Goal: Transaction & Acquisition: Obtain resource

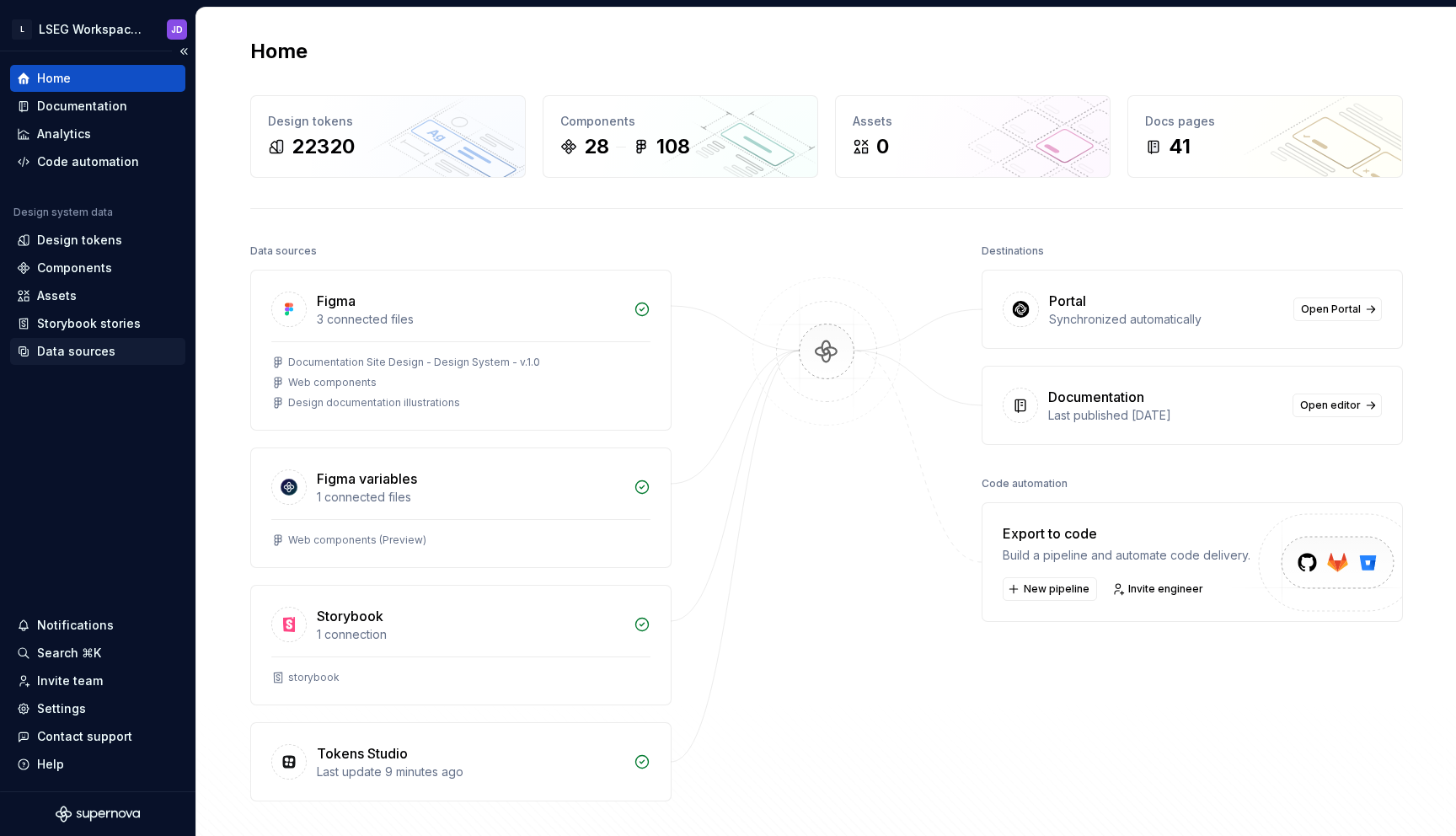
click at [88, 344] on div "Data sources" at bounding box center [76, 352] width 79 height 17
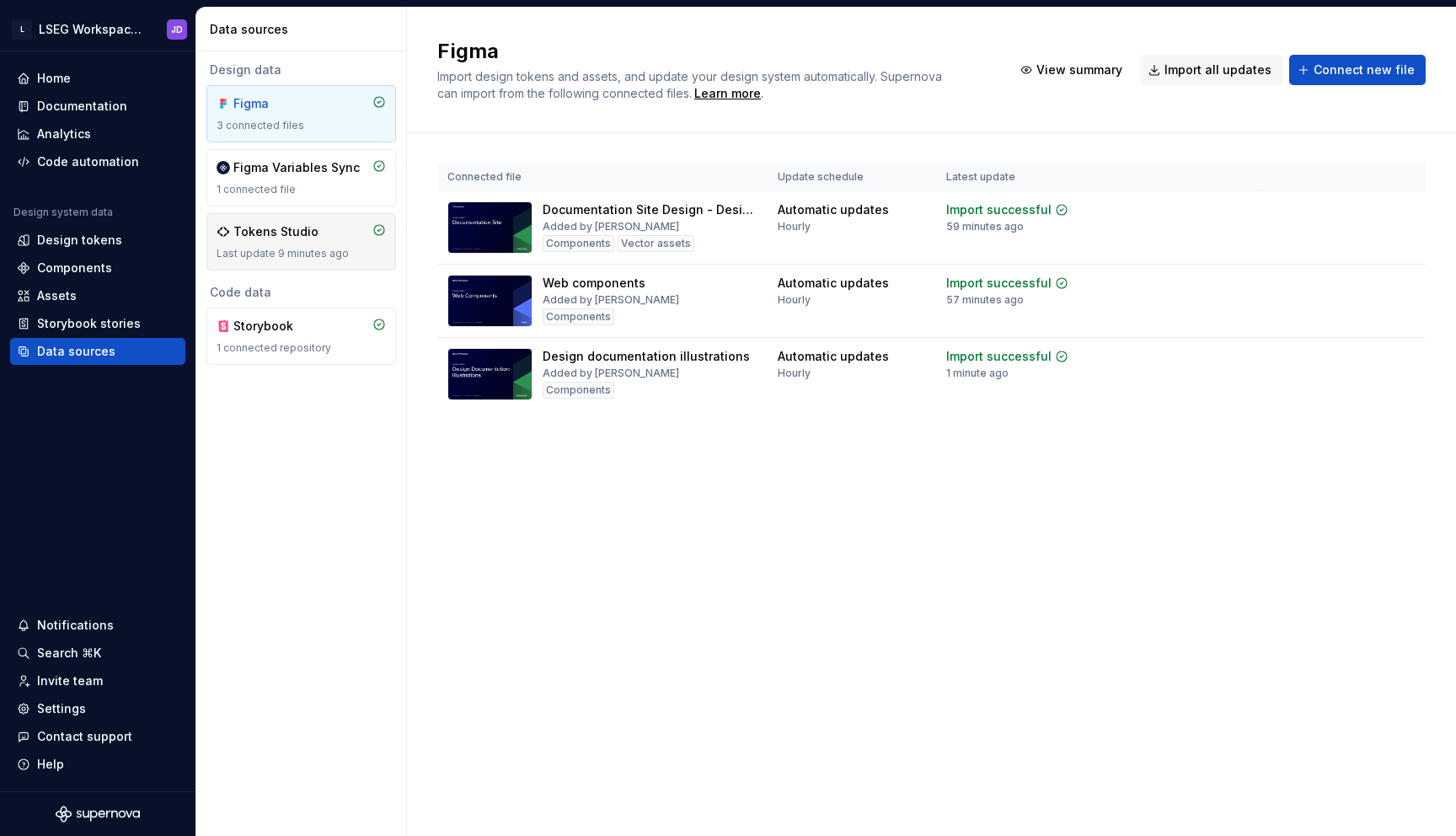
click at [330, 235] on div "Tokens Studio" at bounding box center [301, 232] width 169 height 17
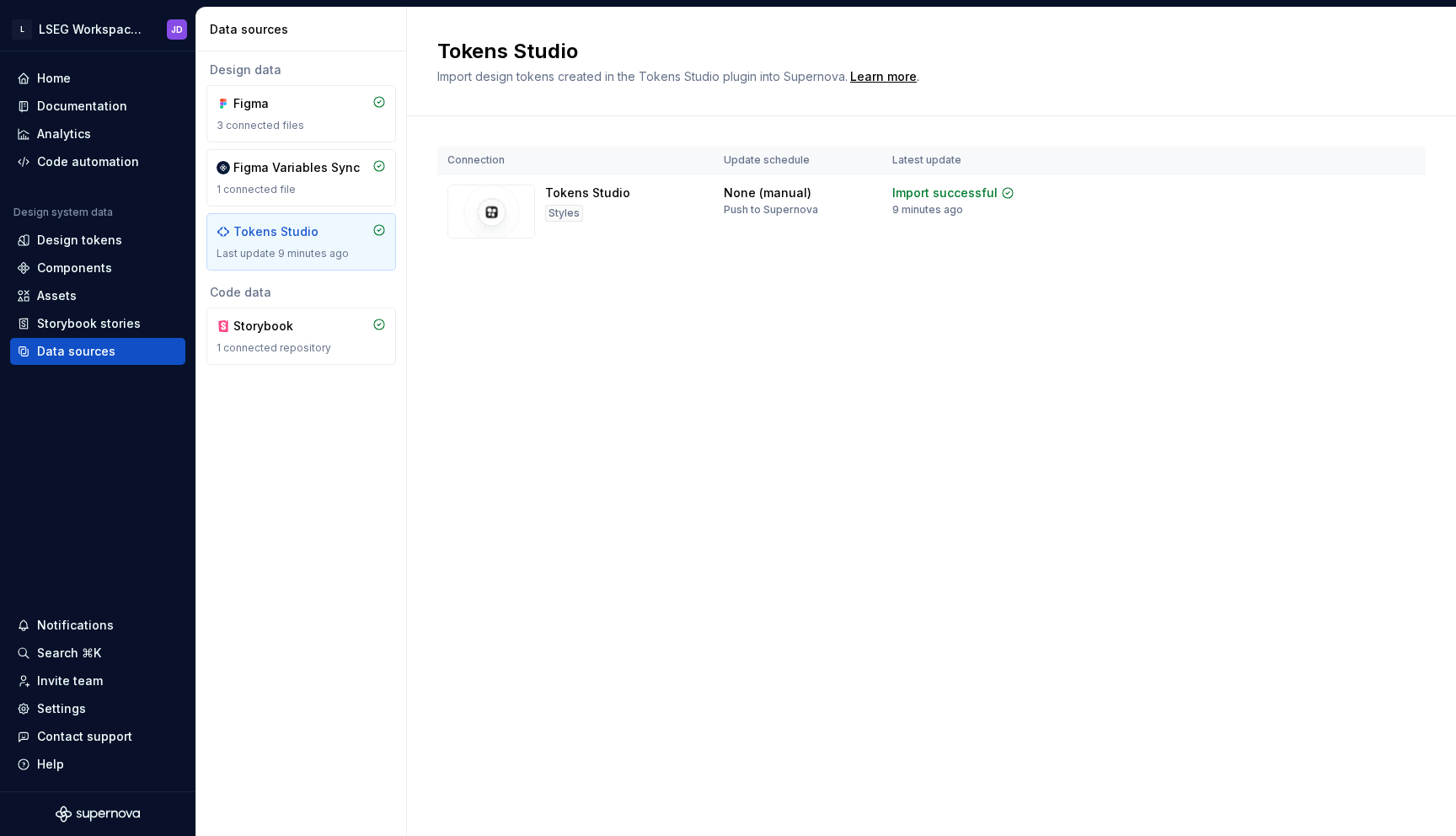
click at [335, 234] on div "Tokens Studio" at bounding box center [301, 232] width 169 height 17
click at [1398, 194] on html "L LSEG Workspace Design System JD Home Documentation Analytics Code automation …" at bounding box center [728, 418] width 1456 height 836
click at [1367, 230] on div "View import summary" at bounding box center [1385, 233] width 135 height 17
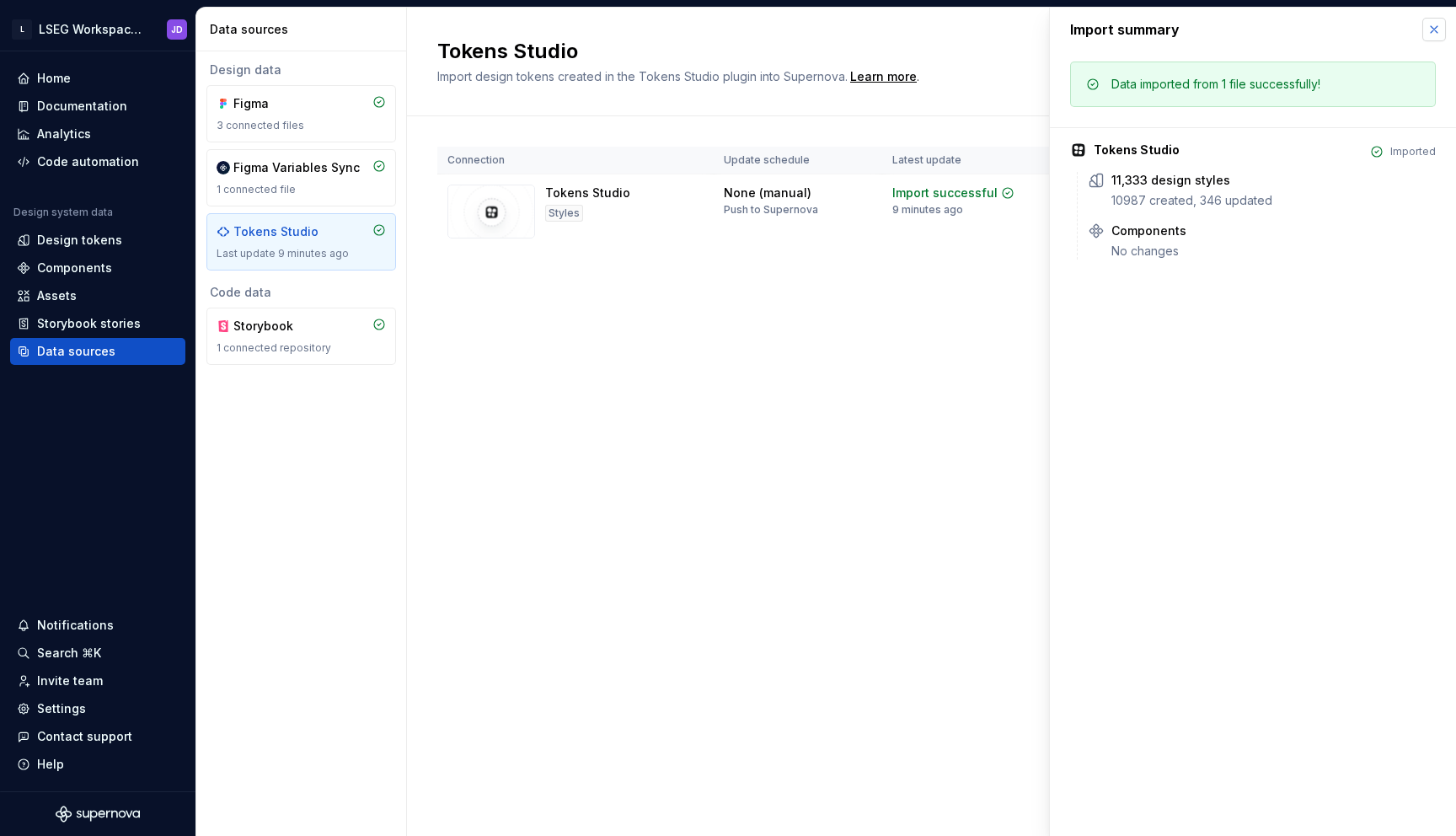
click at [1434, 30] on button "button" at bounding box center [1434, 28] width 23 height 23
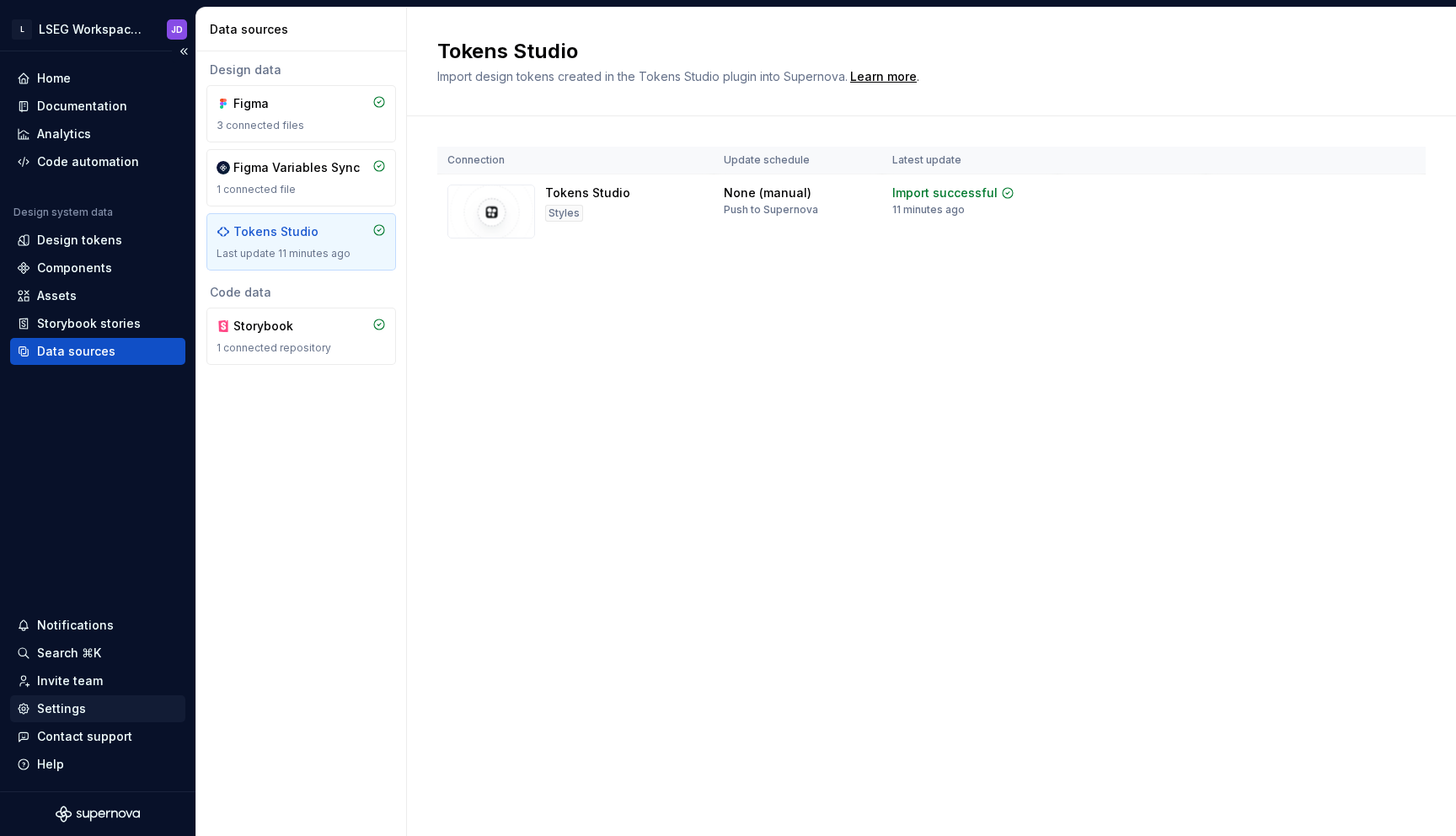
click at [66, 706] on div "Settings" at bounding box center [61, 709] width 49 height 17
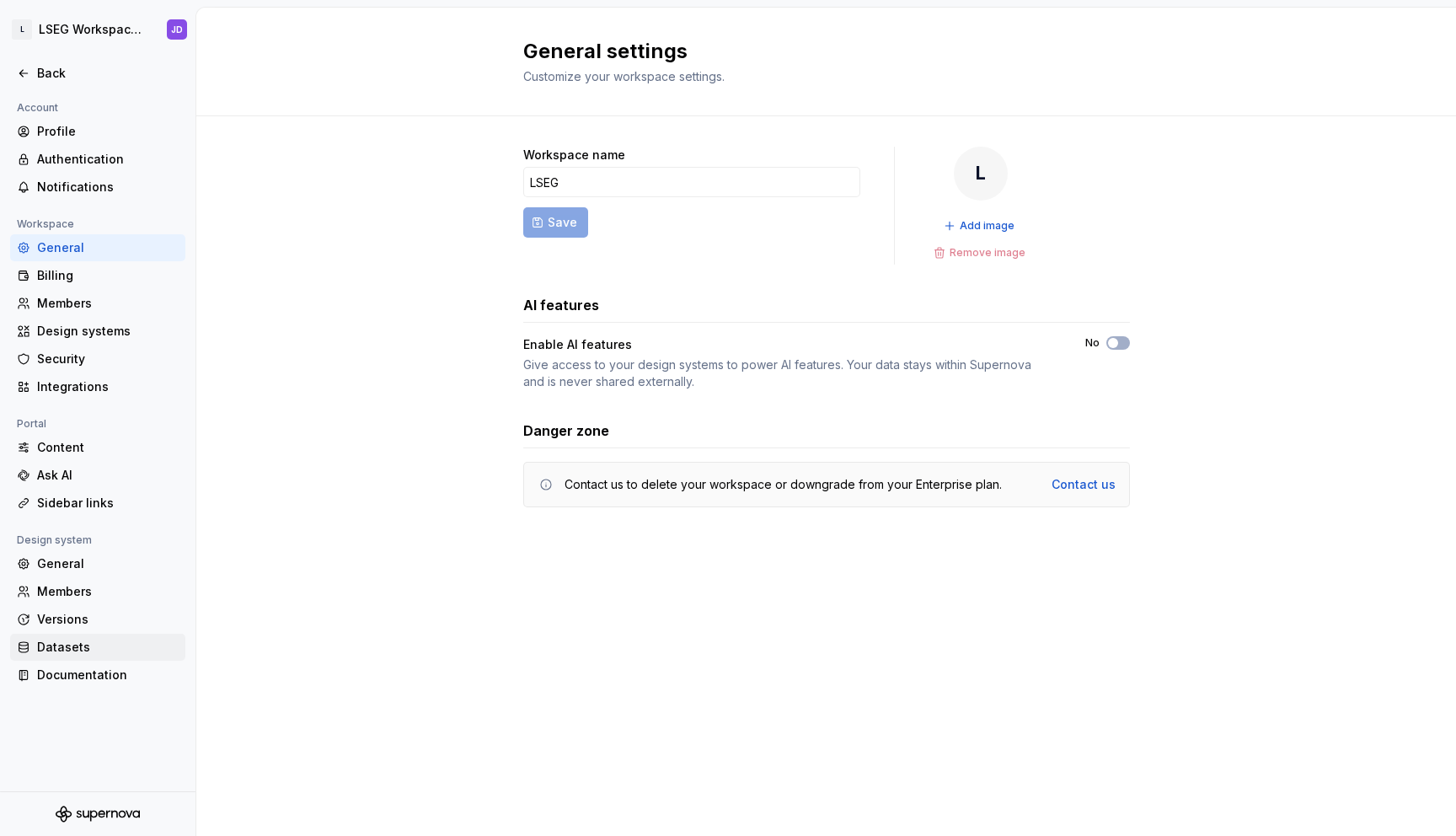
click at [67, 646] on div "Datasets" at bounding box center [108, 648] width 142 height 17
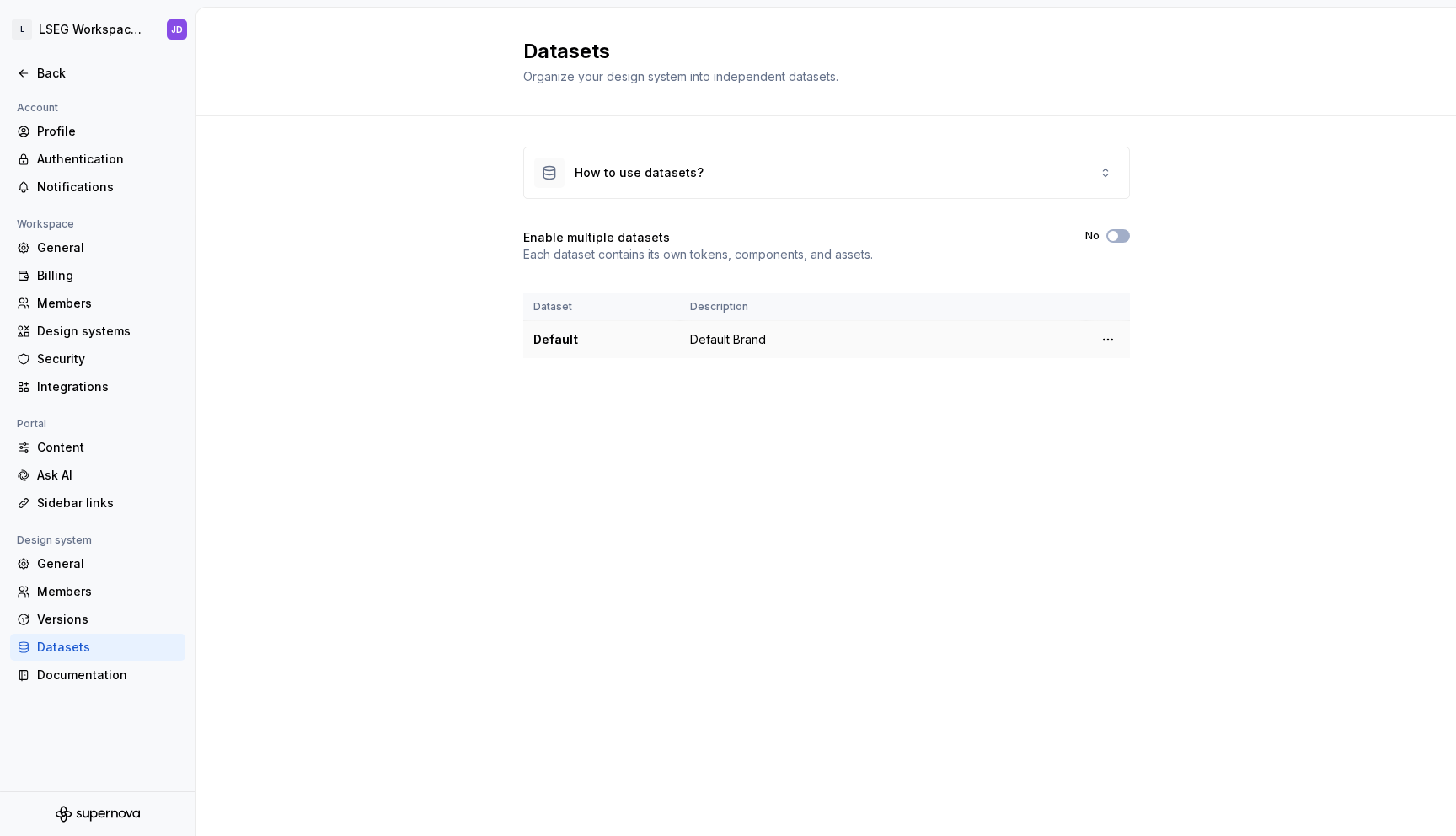
click at [727, 345] on td "Default Brand" at bounding box center [883, 340] width 406 height 38
click at [557, 338] on div "Default" at bounding box center [602, 339] width 136 height 17
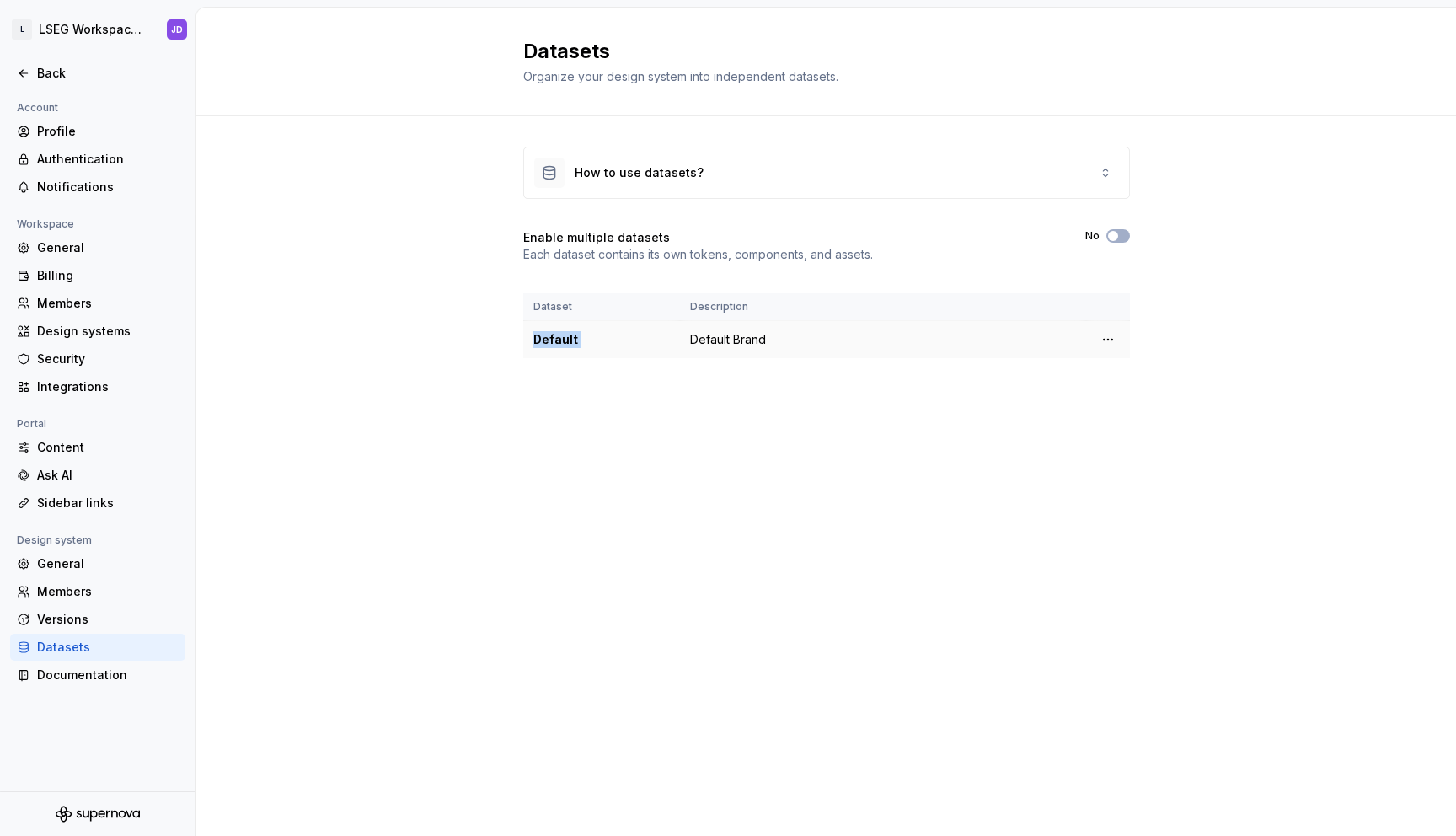
click at [557, 338] on div "Default" at bounding box center [602, 339] width 136 height 17
click at [733, 333] on td "Default Brand" at bounding box center [883, 340] width 406 height 38
click at [1111, 332] on html "L LSEG Workspace Design System JD Back Account Profile Authentication Notificat…" at bounding box center [728, 418] width 1456 height 836
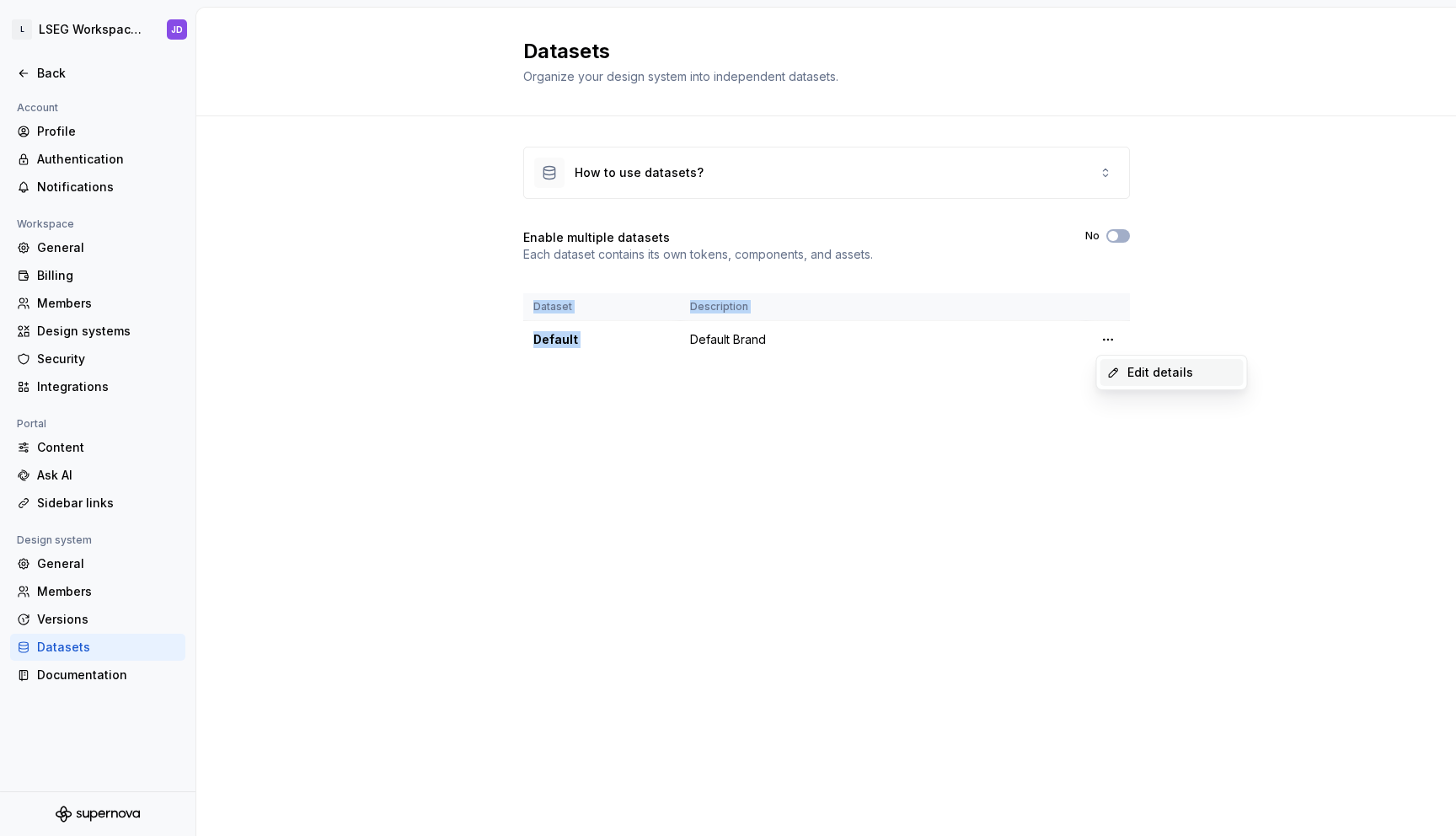
click at [1124, 373] on div "Edit details" at bounding box center [1172, 372] width 143 height 27
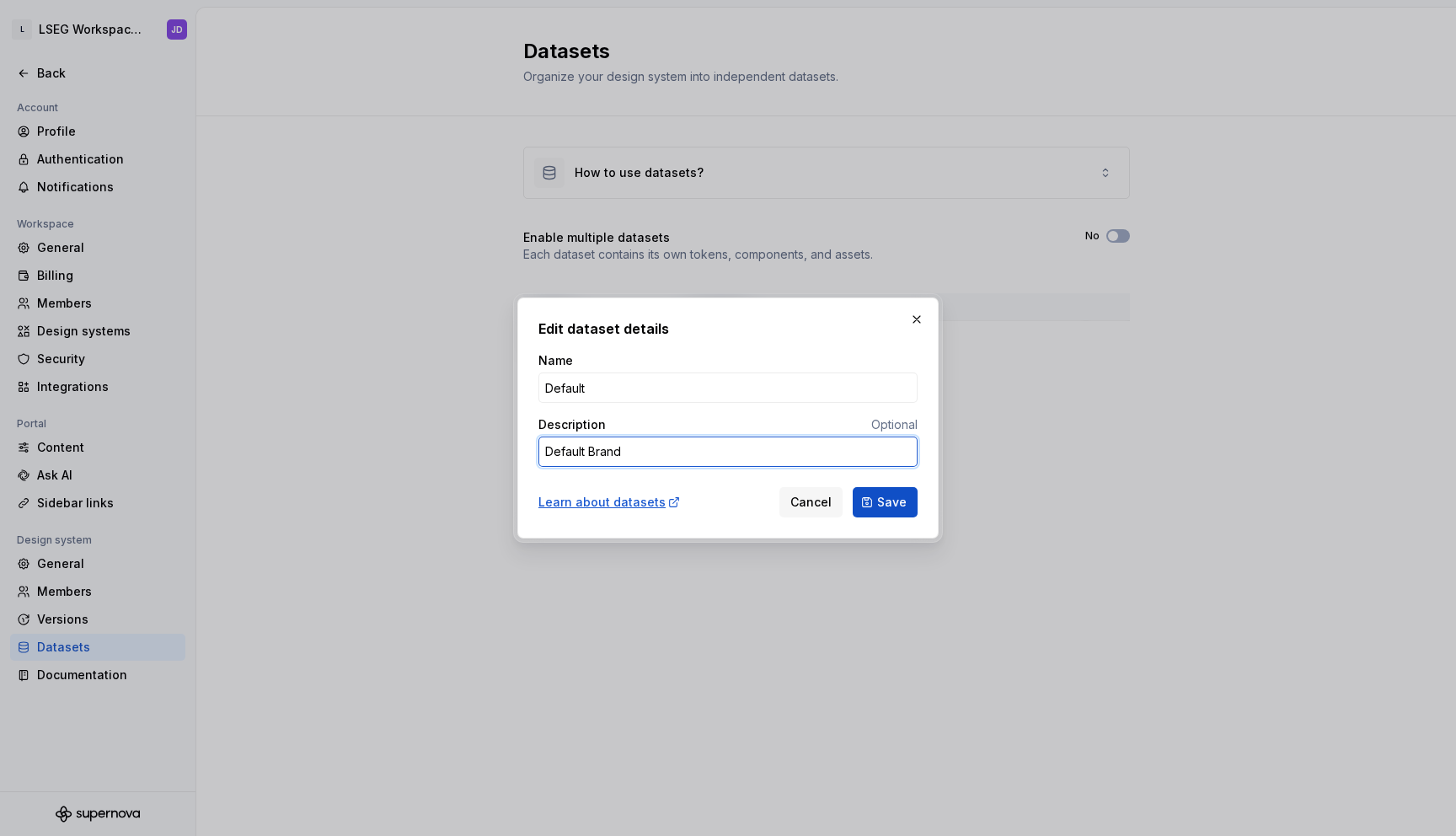
click at [607, 450] on textarea "Default Brand" at bounding box center [727, 451] width 379 height 30
click at [804, 511] on button "Cancel" at bounding box center [810, 502] width 63 height 30
type textarea "*"
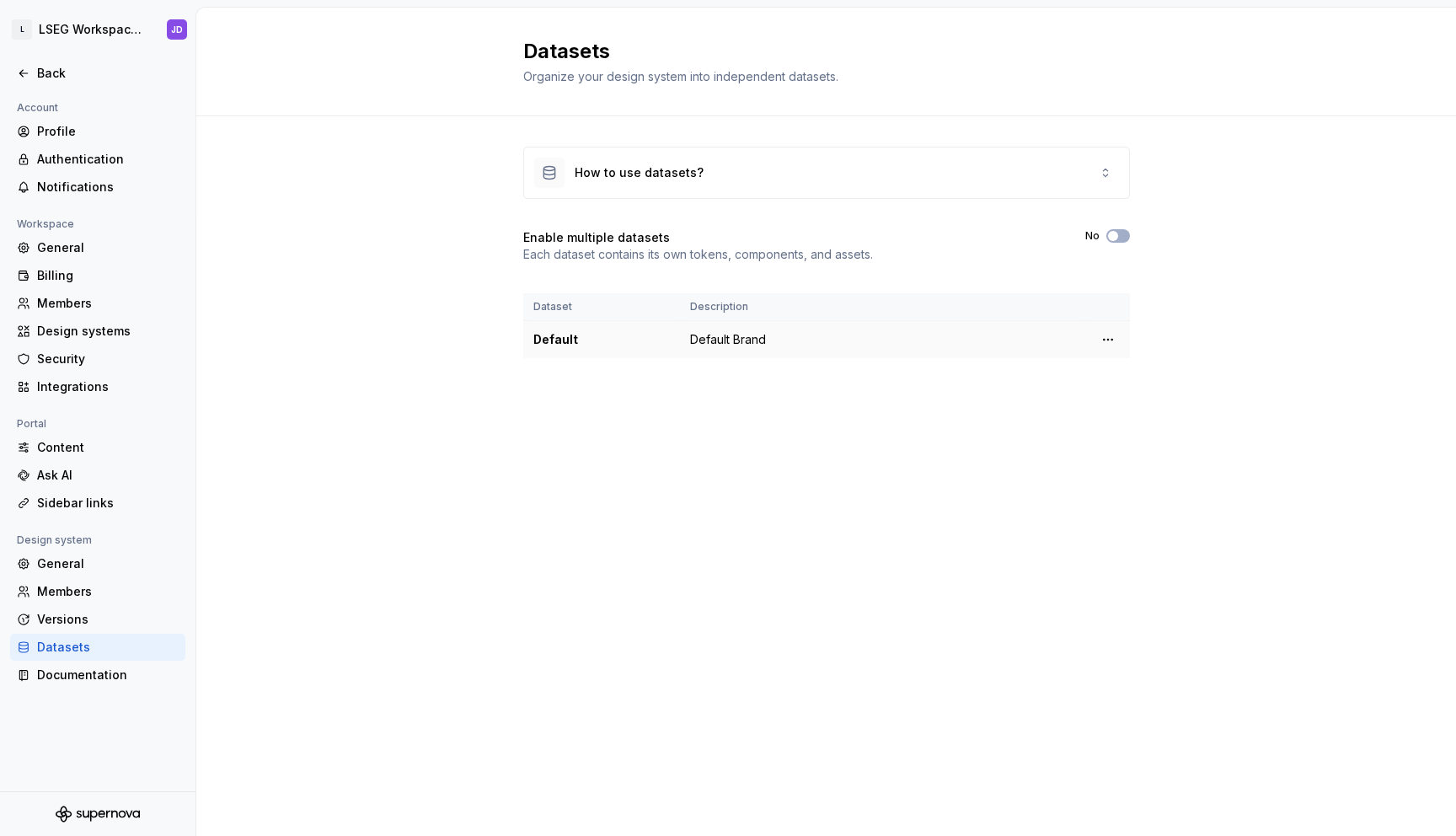
click at [706, 341] on td "Default Brand" at bounding box center [883, 340] width 406 height 38
click at [17, 82] on div "Back" at bounding box center [98, 73] width 161 height 17
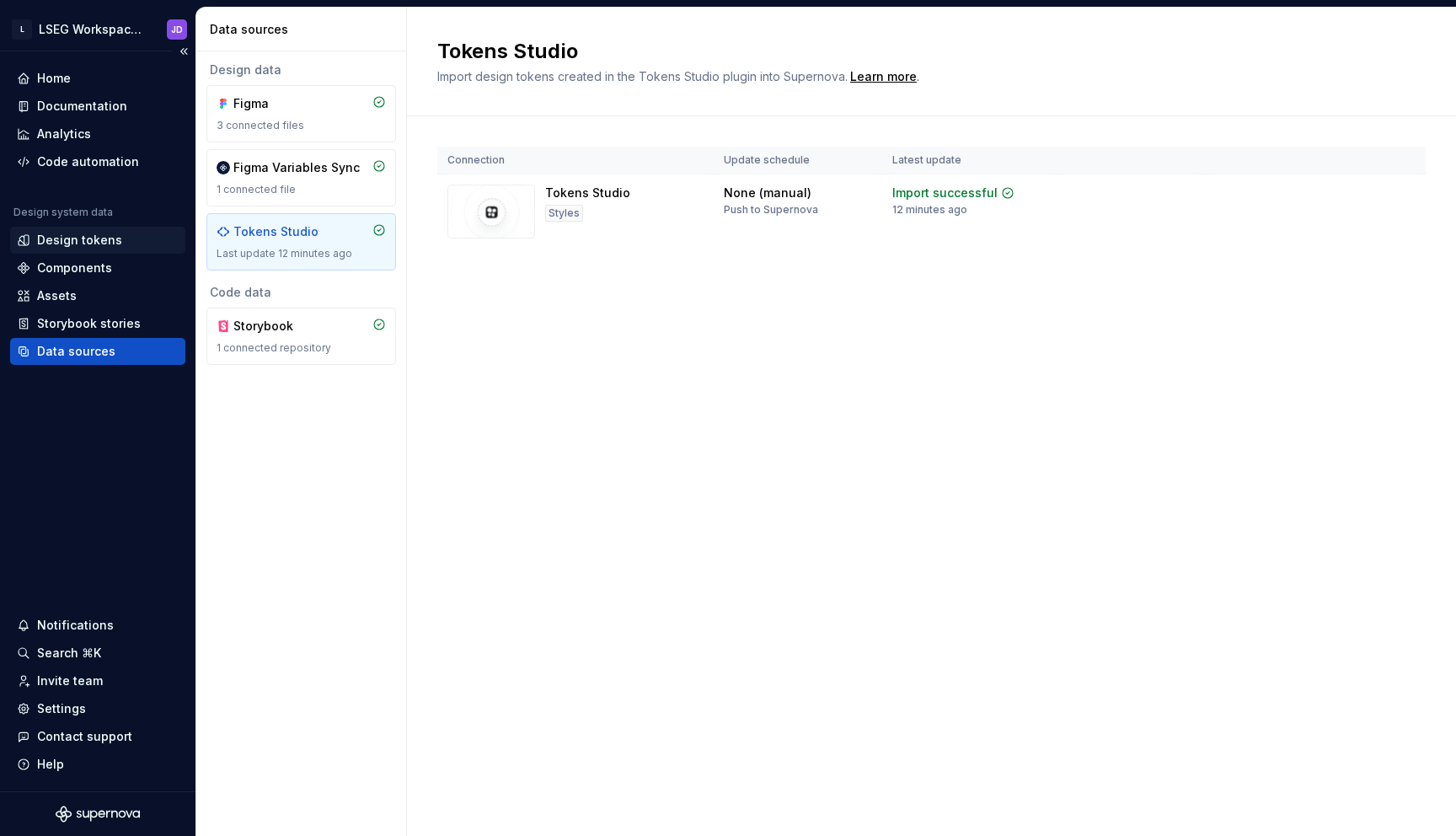
click at [72, 246] on div "Design tokens" at bounding box center [79, 240] width 85 height 17
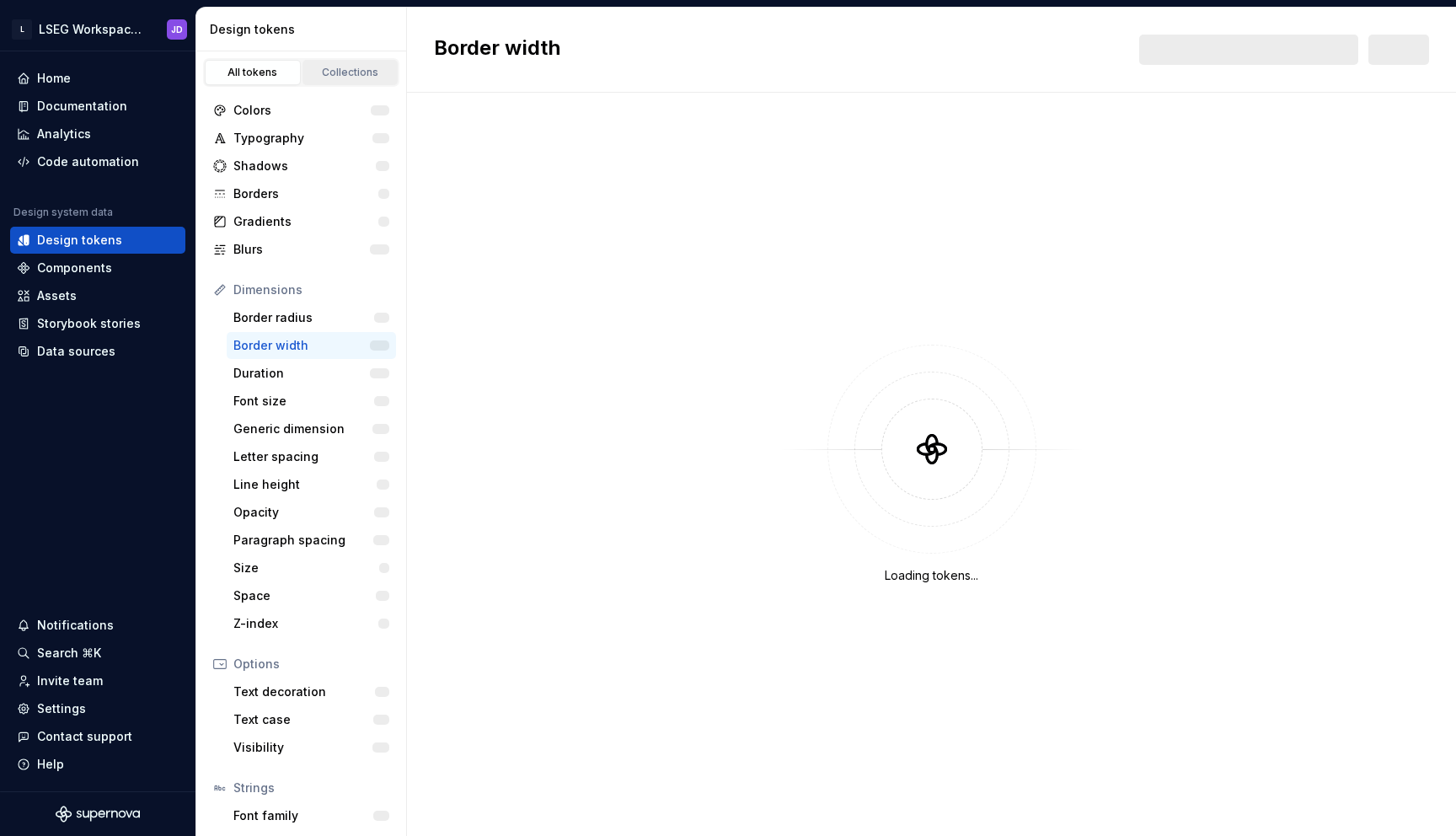
click at [347, 63] on link "Collections" at bounding box center [350, 72] width 96 height 25
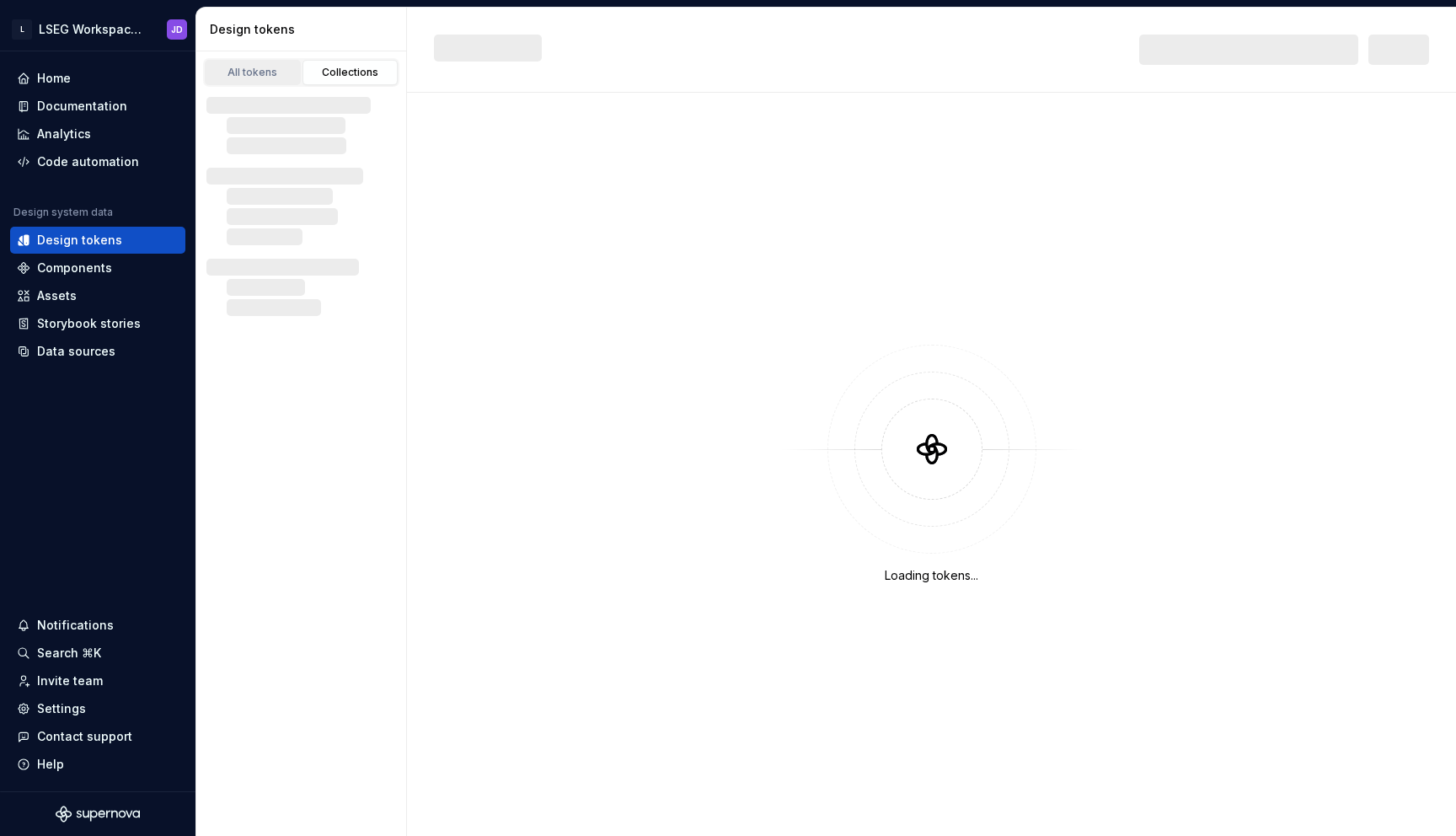
click at [250, 76] on div "All tokens" at bounding box center [253, 73] width 85 height 14
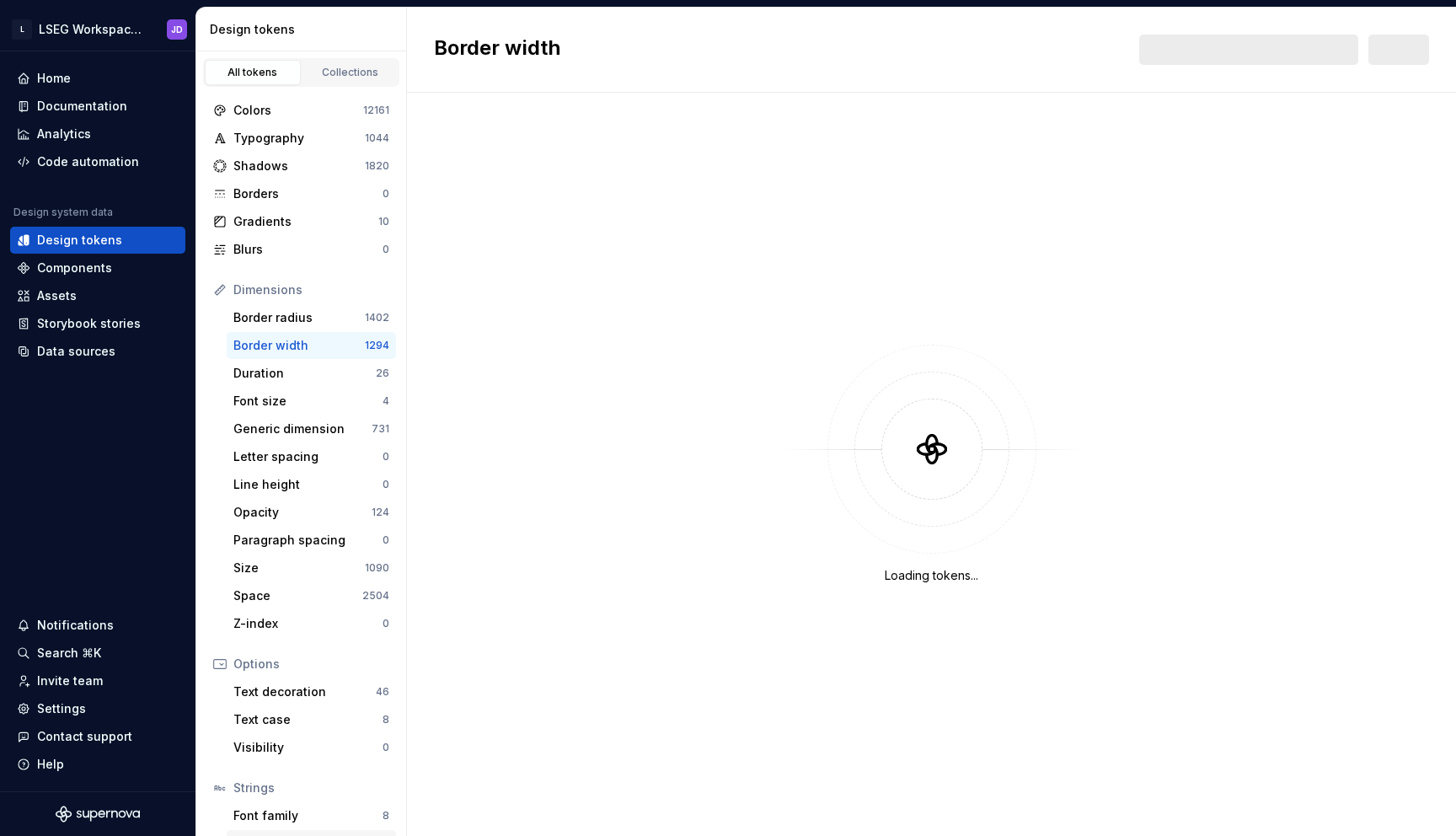
click at [269, 311] on div "Border radius" at bounding box center [299, 318] width 131 height 17
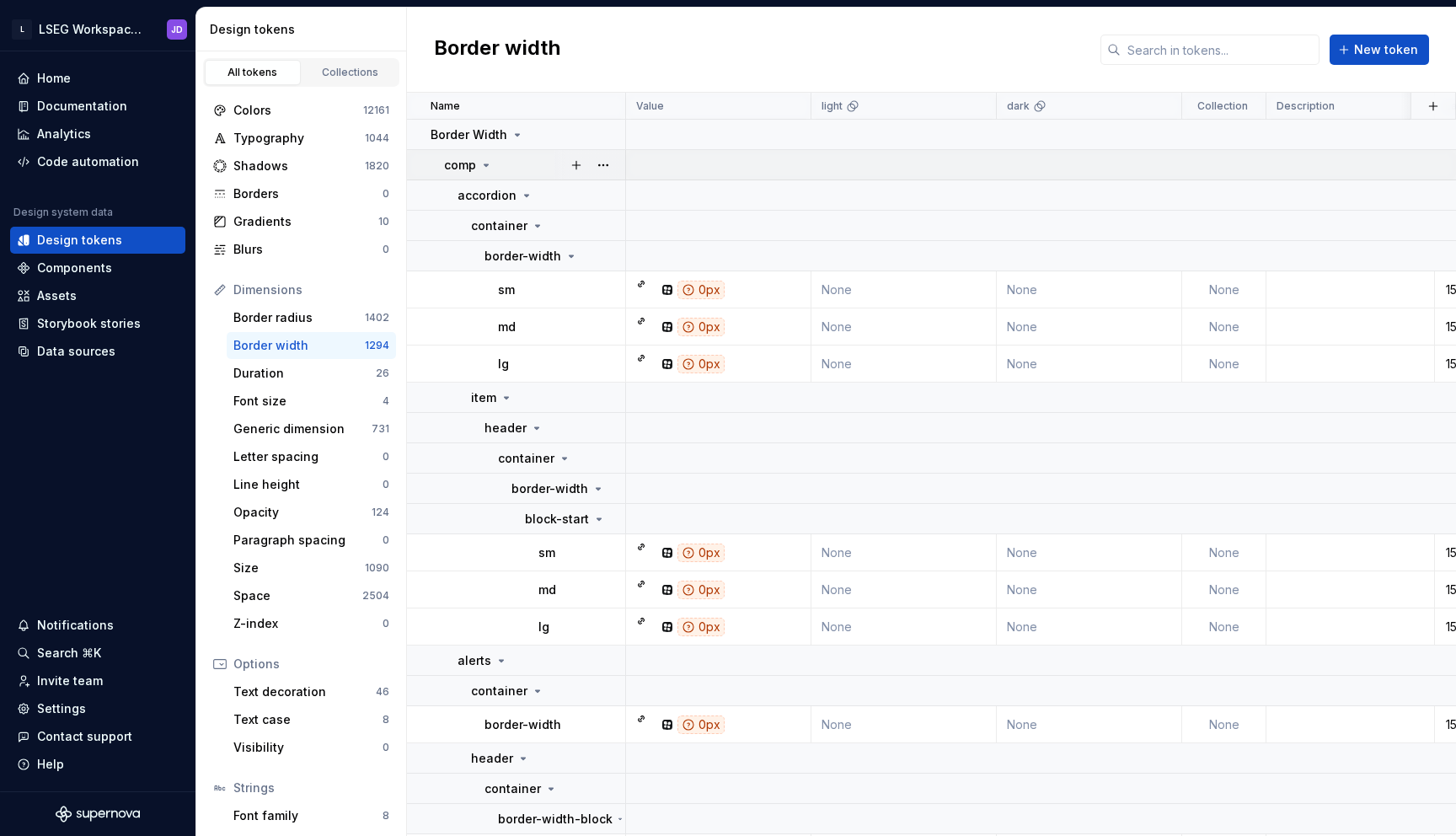
click at [91, 348] on div "Data sources" at bounding box center [76, 352] width 79 height 17
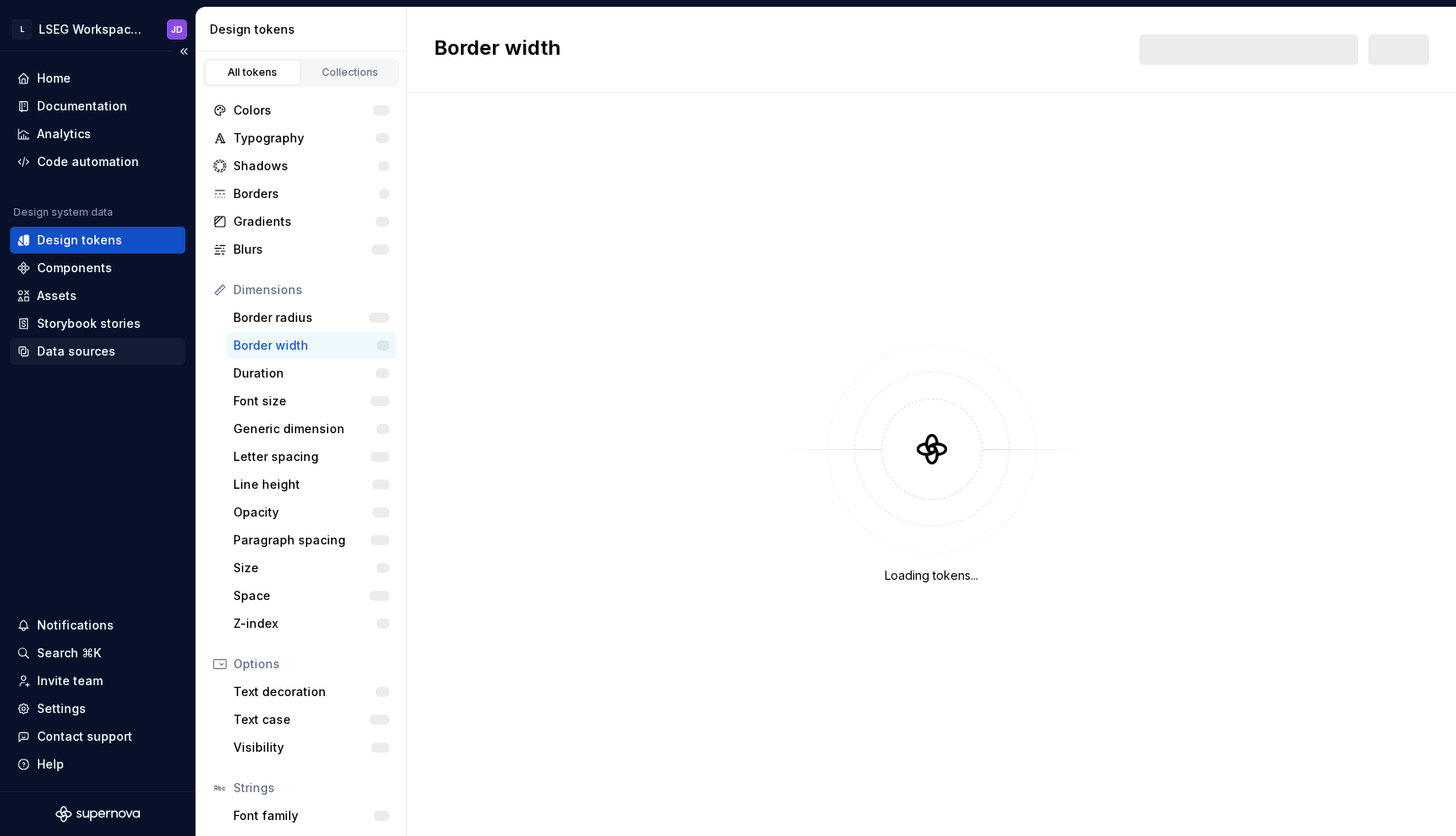
click at [87, 352] on div "Data sources" at bounding box center [76, 352] width 79 height 17
click at [94, 347] on div "Data sources" at bounding box center [76, 352] width 79 height 17
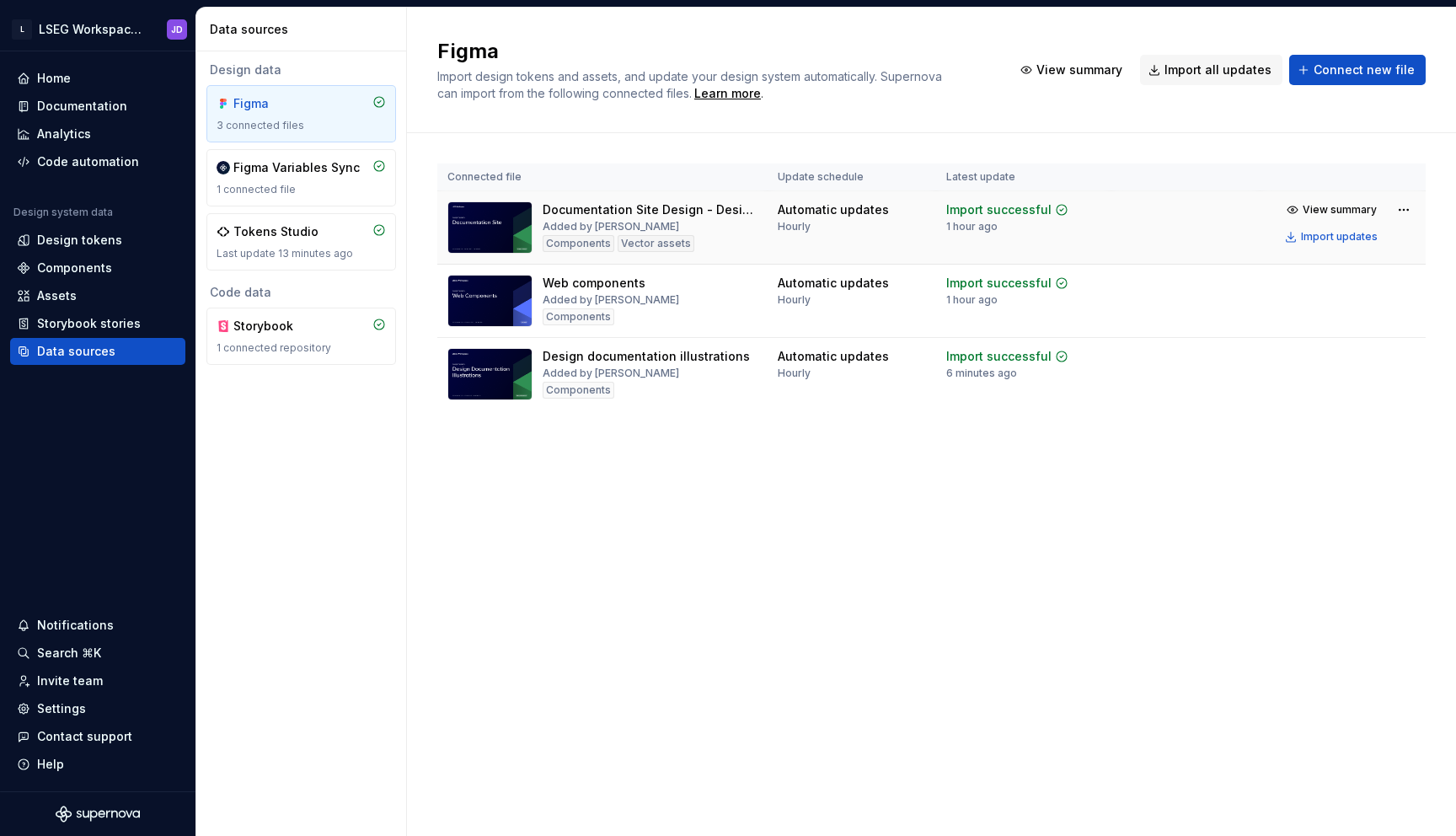
click at [577, 207] on div "Documentation Site Design - Design System - v.1.0" at bounding box center [649, 210] width 215 height 17
click at [74, 105] on div "Documentation" at bounding box center [82, 106] width 90 height 17
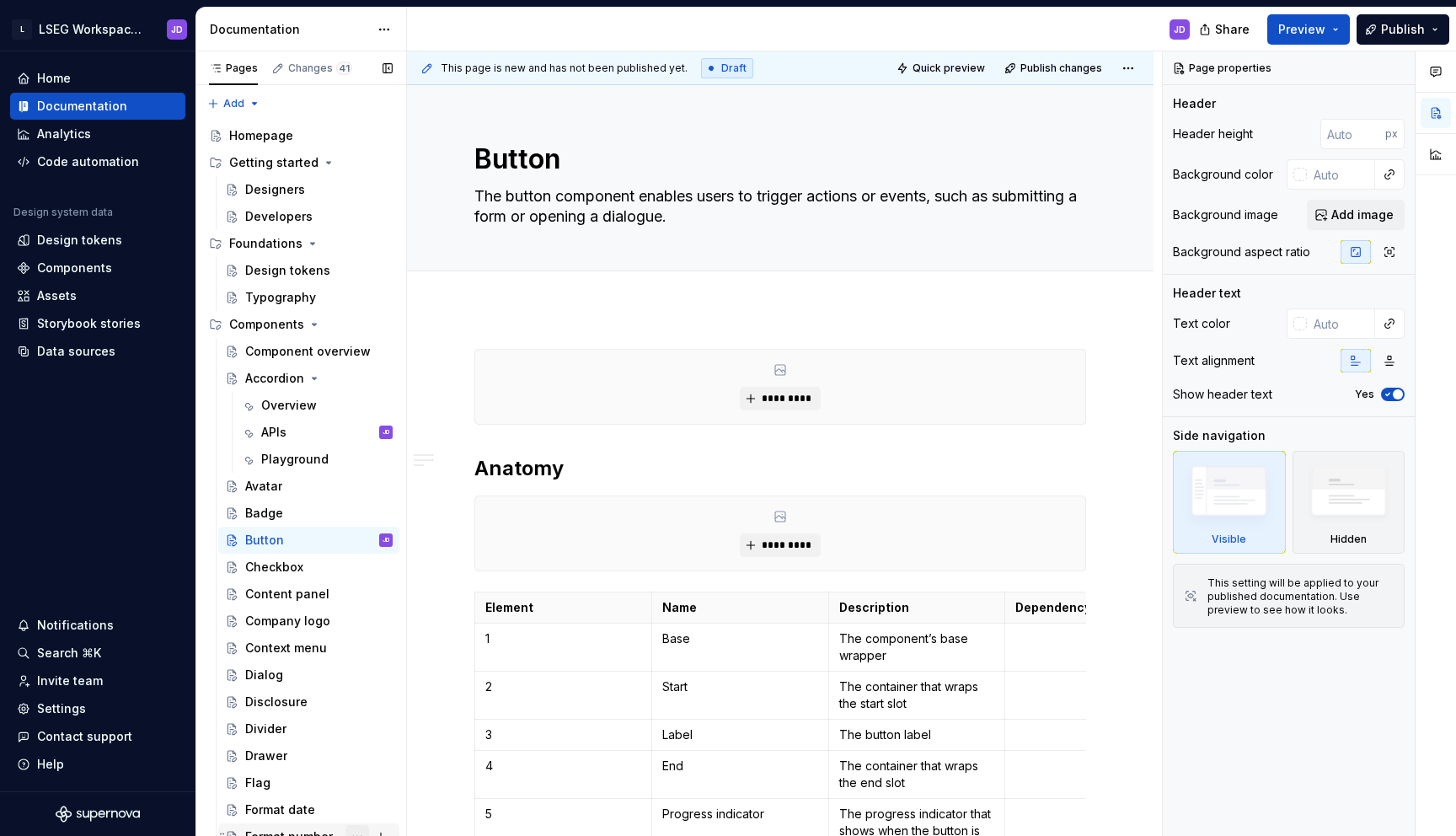
type textarea "*"
click at [100, 353] on div "Data sources" at bounding box center [76, 352] width 79 height 17
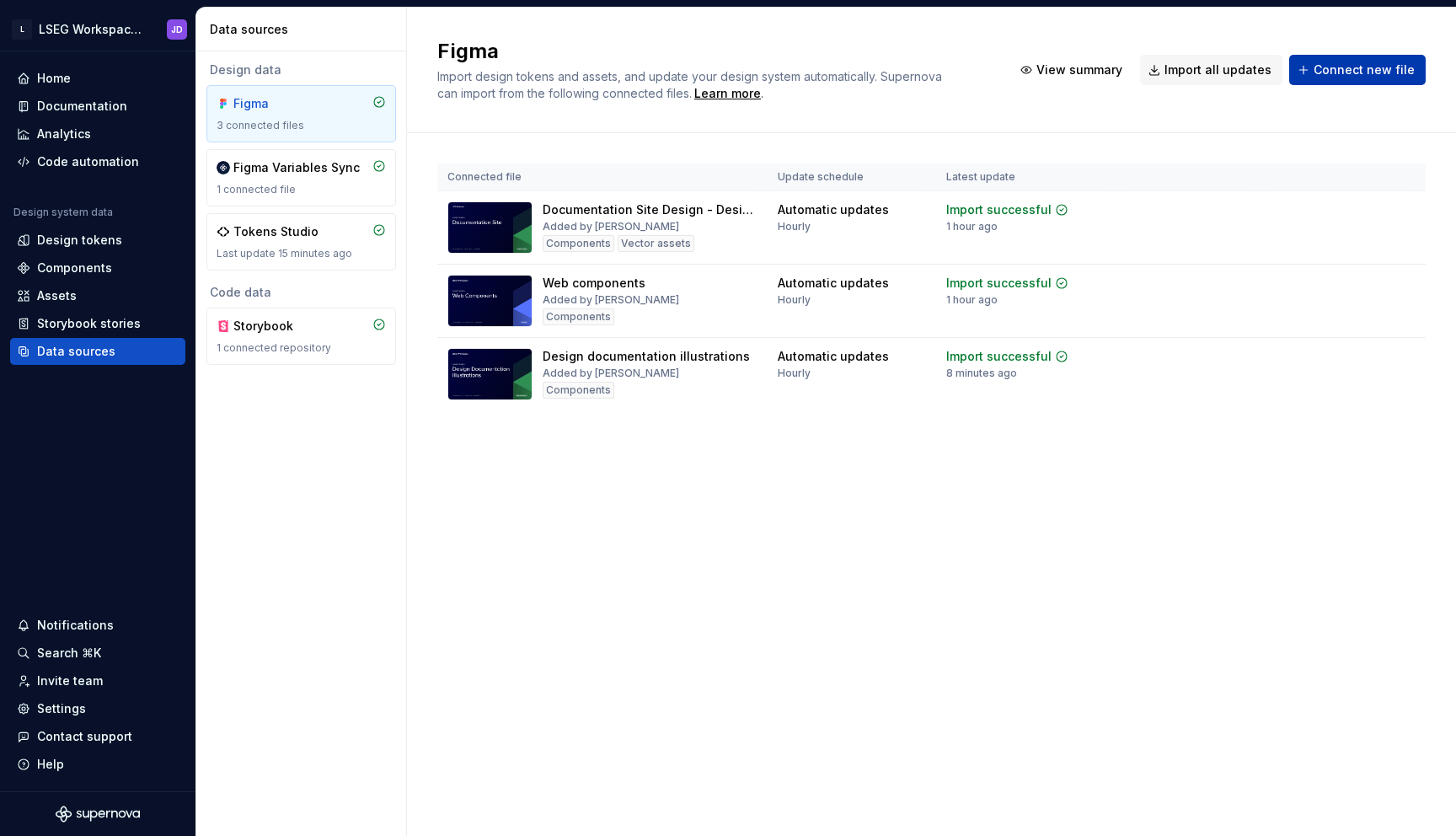
click at [1352, 75] on span "Connect new file" at bounding box center [1364, 70] width 101 height 17
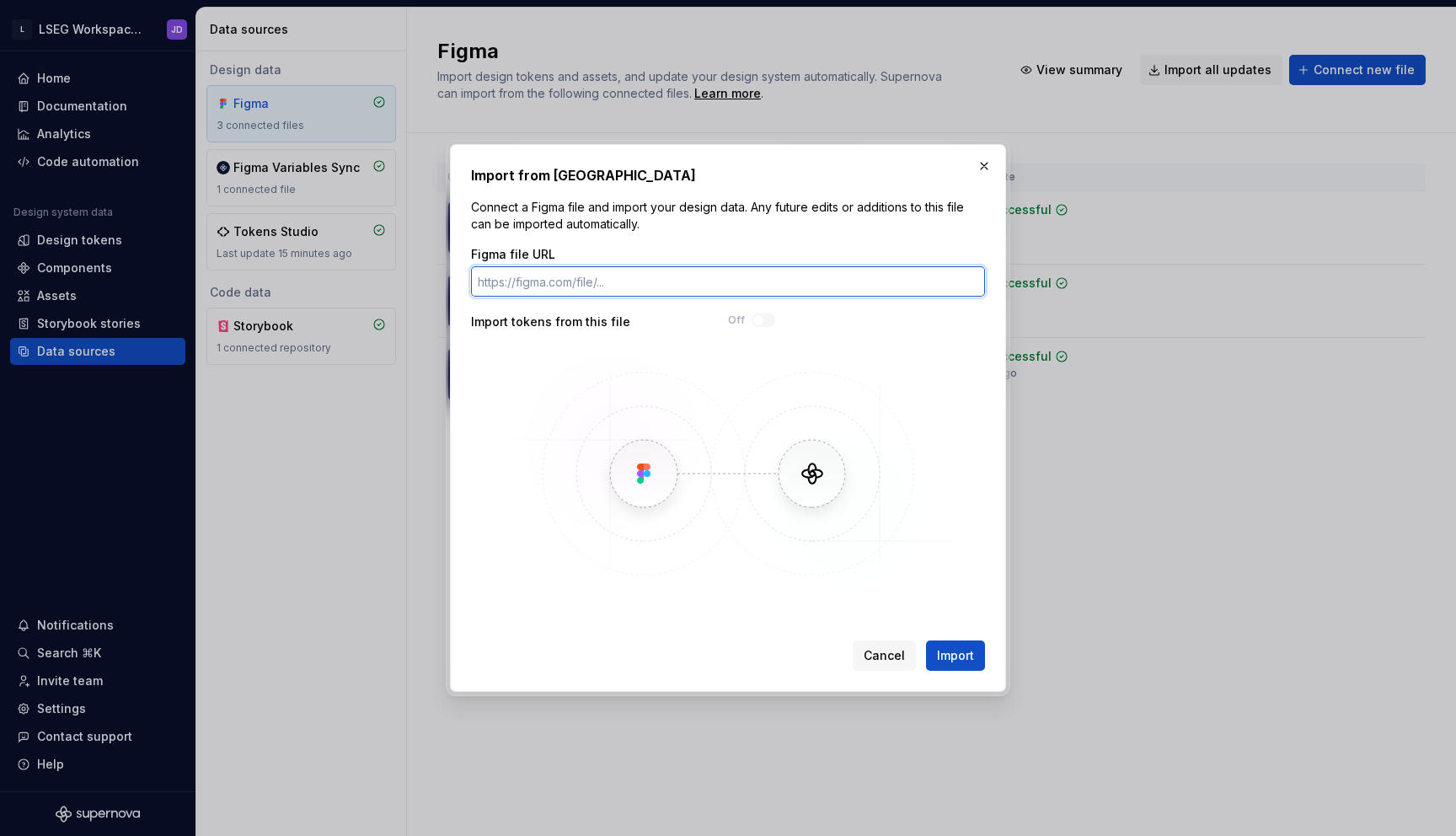
paste input "https://www.figma.com/design/wghNTiX6LSwBdQBWq0C42H/Sections?m=auto"
type input "https://www.figma.com/design/wghNTiX6LSwBdQBWq0C42H/Sections?m=auto"
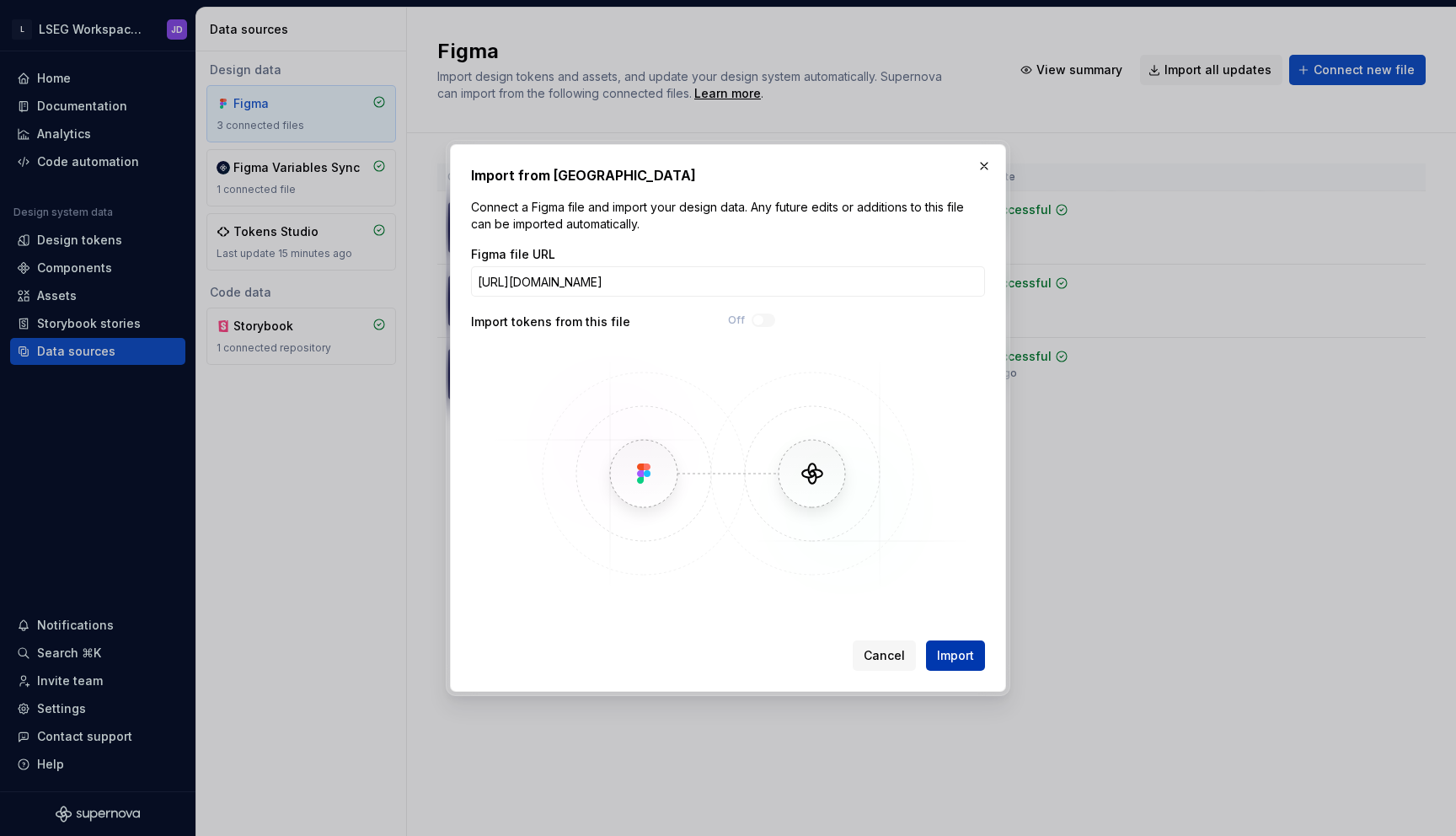
click at [948, 647] on span "Import" at bounding box center [955, 656] width 37 height 17
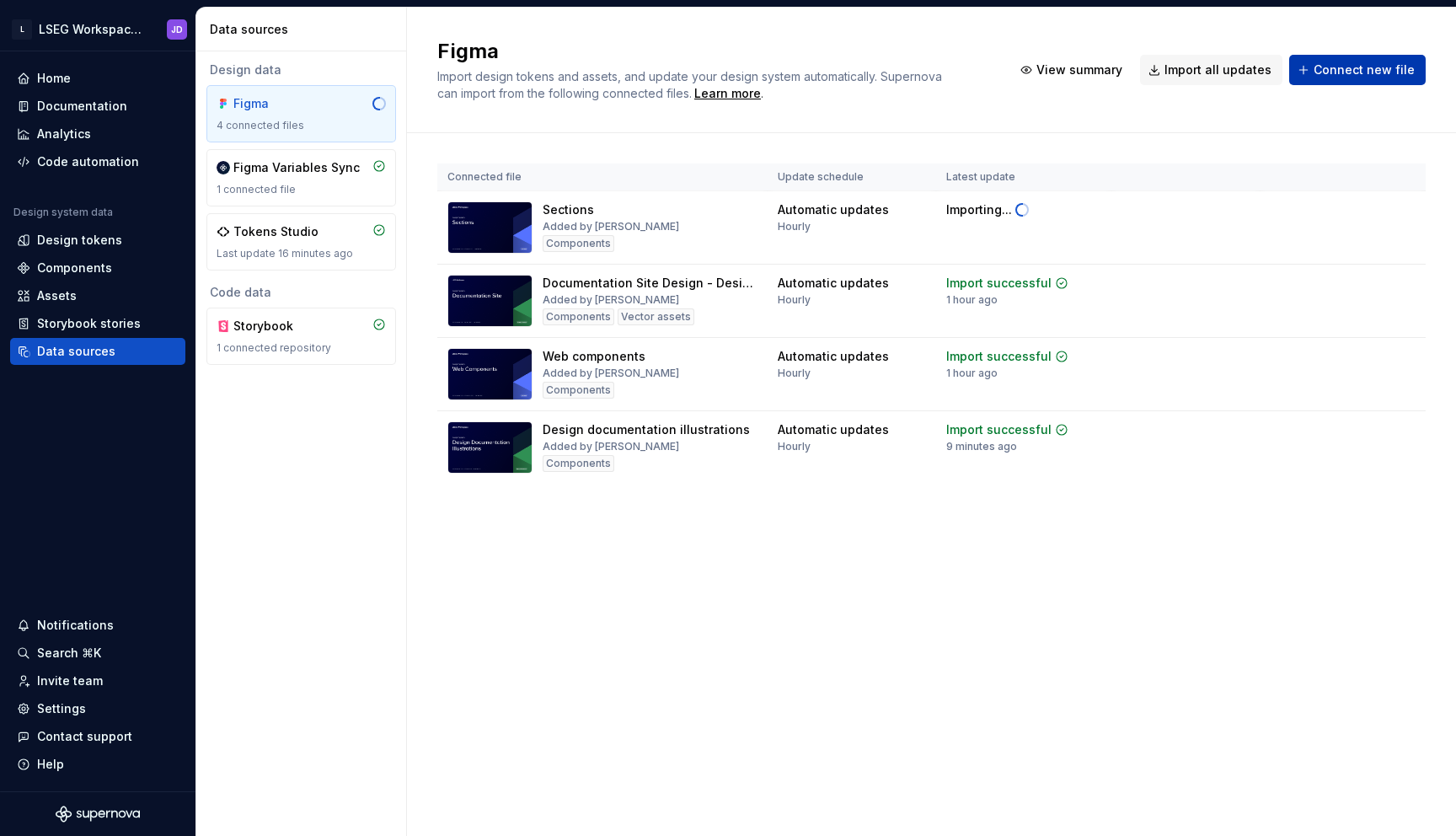
click at [1332, 68] on span "Connect new file" at bounding box center [1364, 70] width 101 height 17
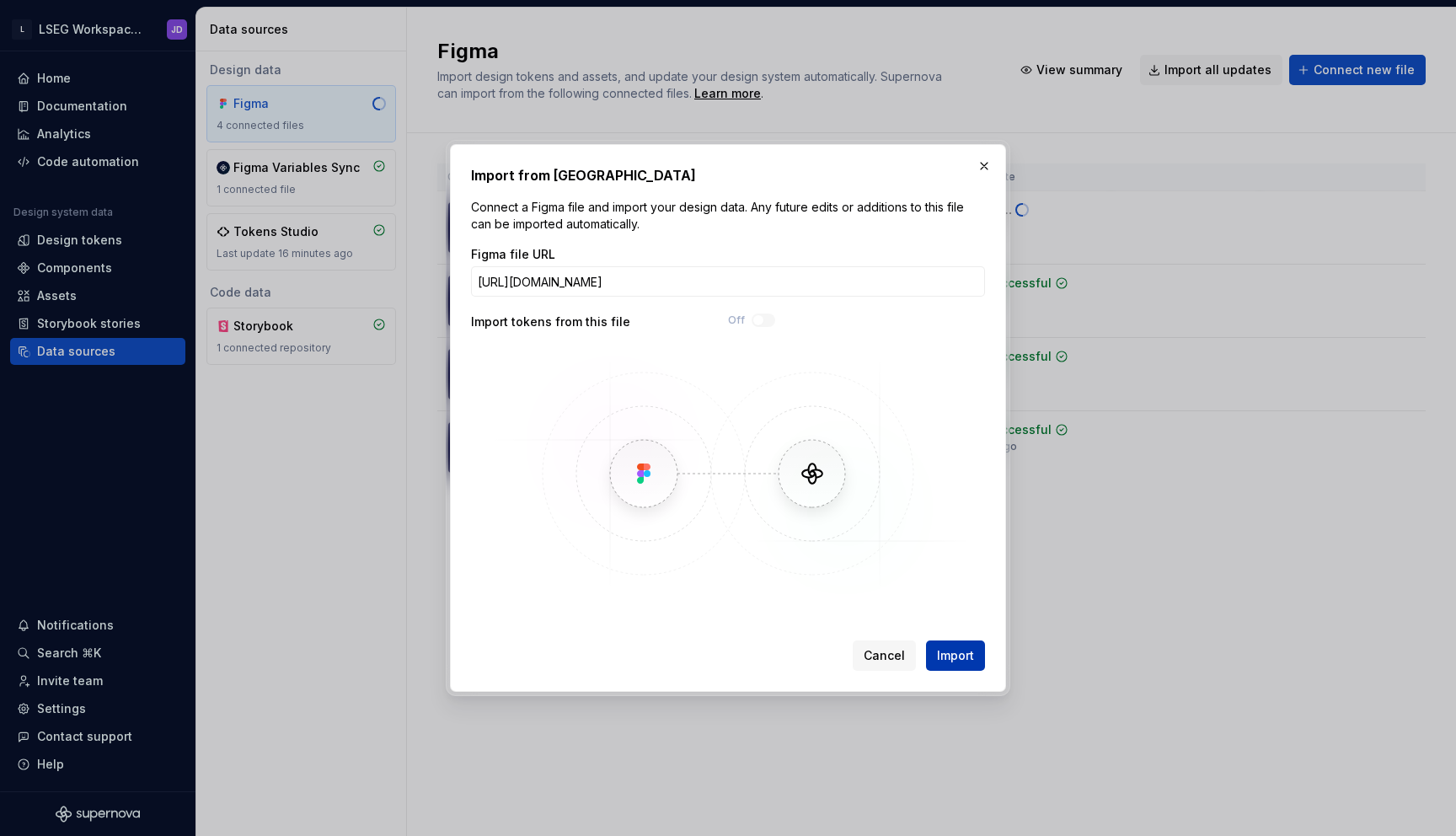
type input "https://www.figma.com/design/YOP619cgMbKCJxARjAzWl0/Widgets?m=auto"
click at [952, 656] on span "Import" at bounding box center [955, 656] width 37 height 17
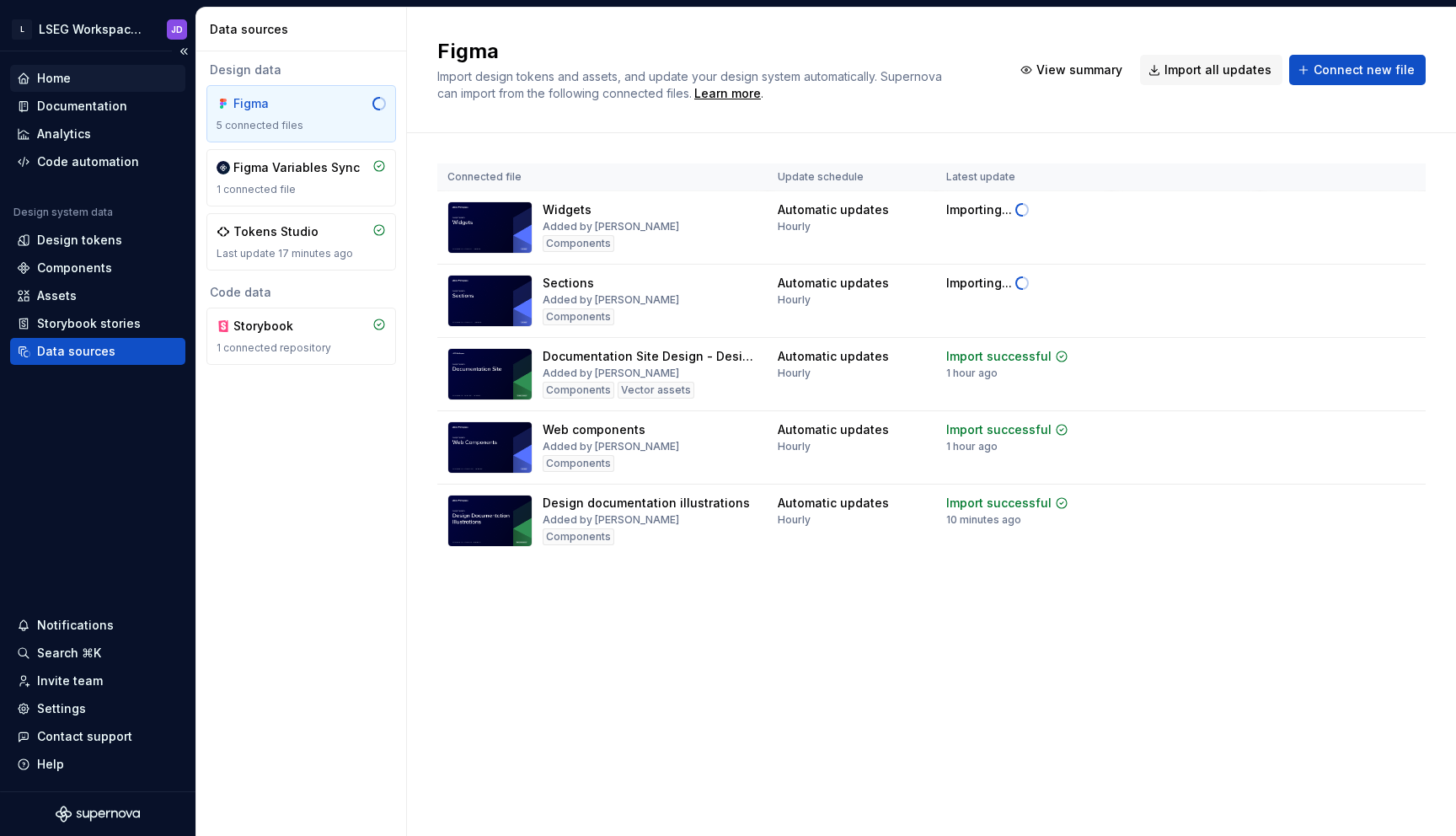
click at [41, 83] on div "Home" at bounding box center [54, 79] width 34 height 17
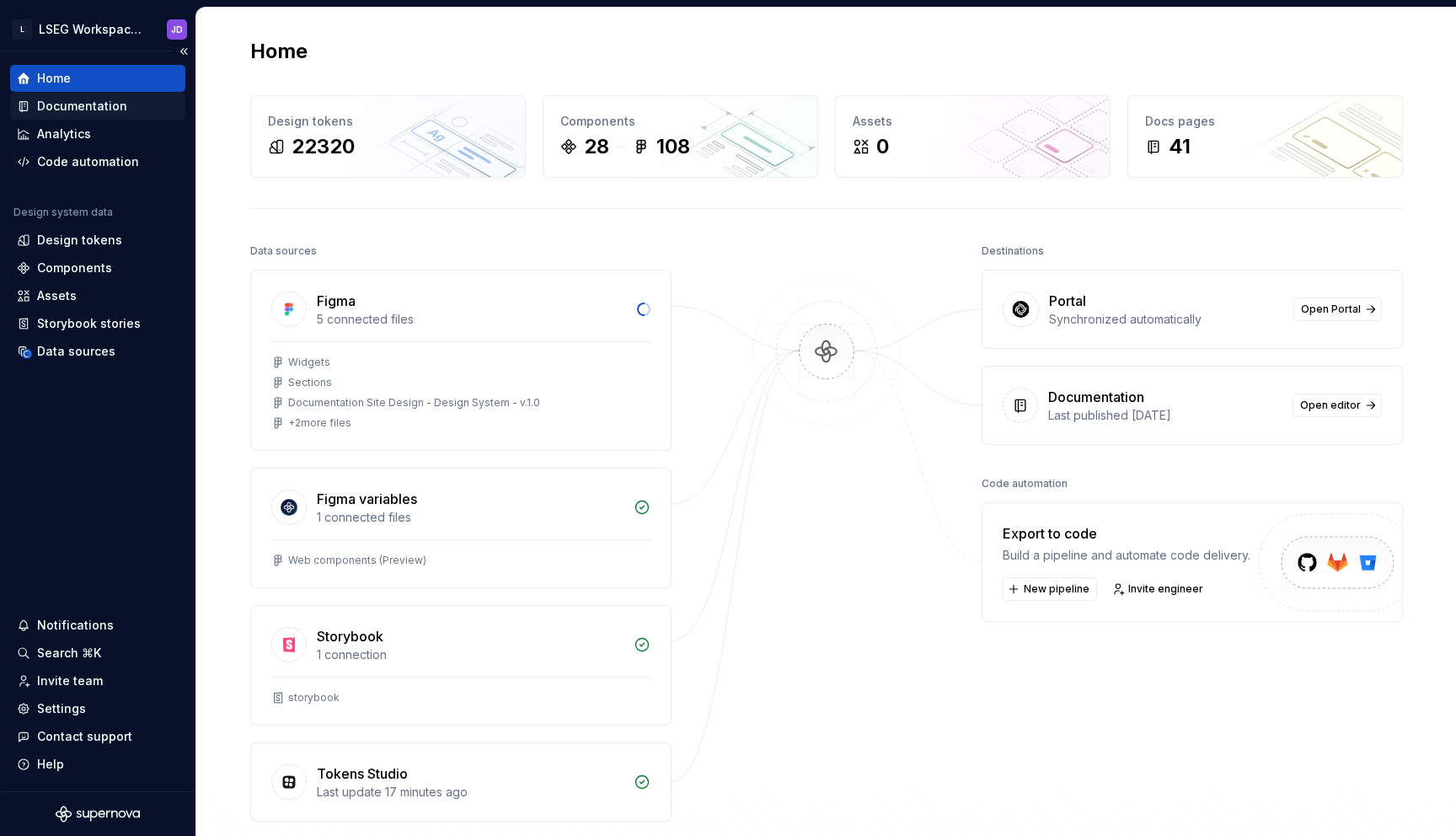
click at [56, 102] on div "Documentation" at bounding box center [82, 106] width 90 height 17
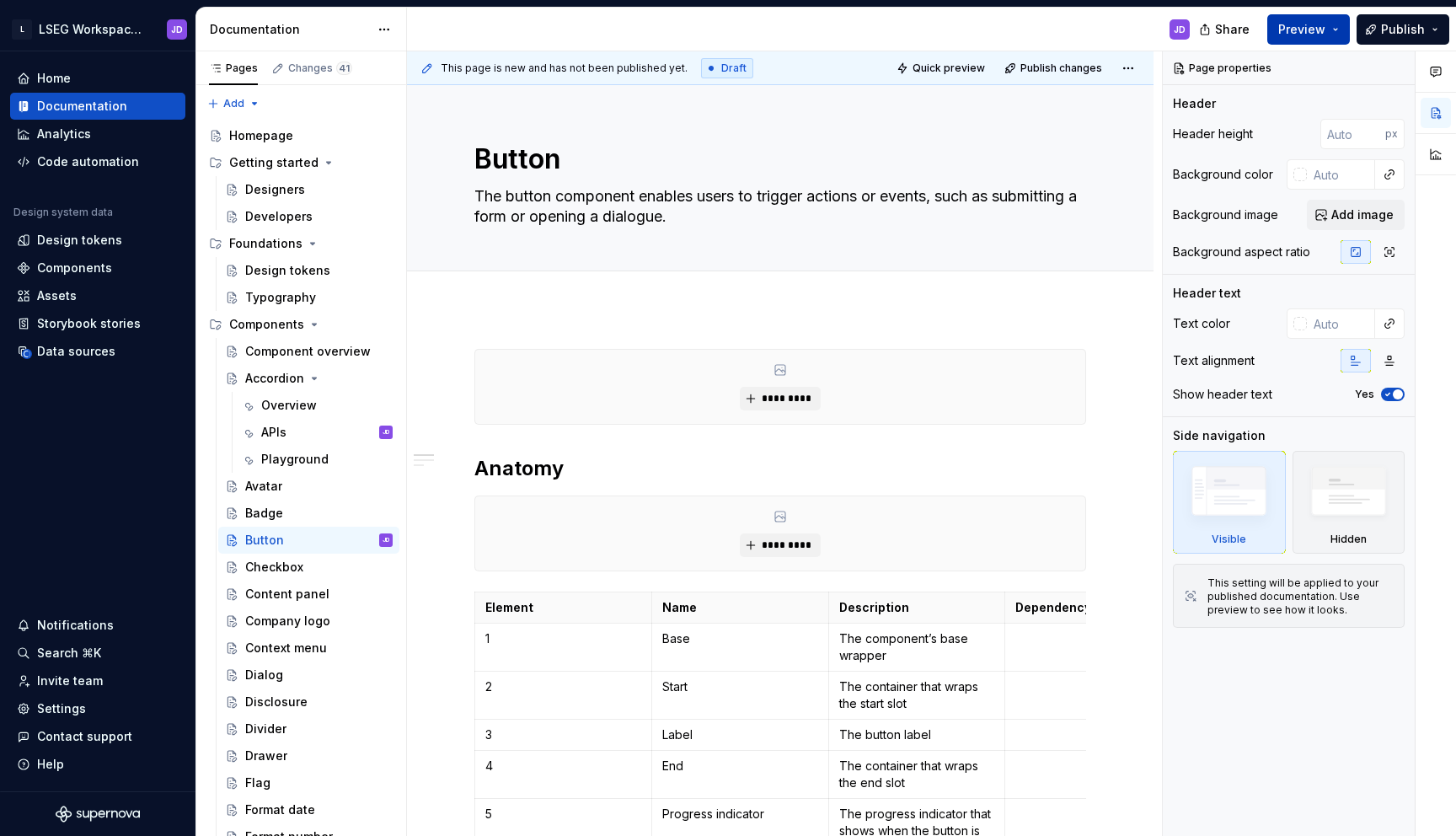
click at [1336, 29] on button "Preview" at bounding box center [1308, 29] width 83 height 30
click at [1439, 29] on button "Publish" at bounding box center [1402, 29] width 92 height 30
click at [1338, 31] on button "Preview" at bounding box center [1308, 29] width 83 height 30
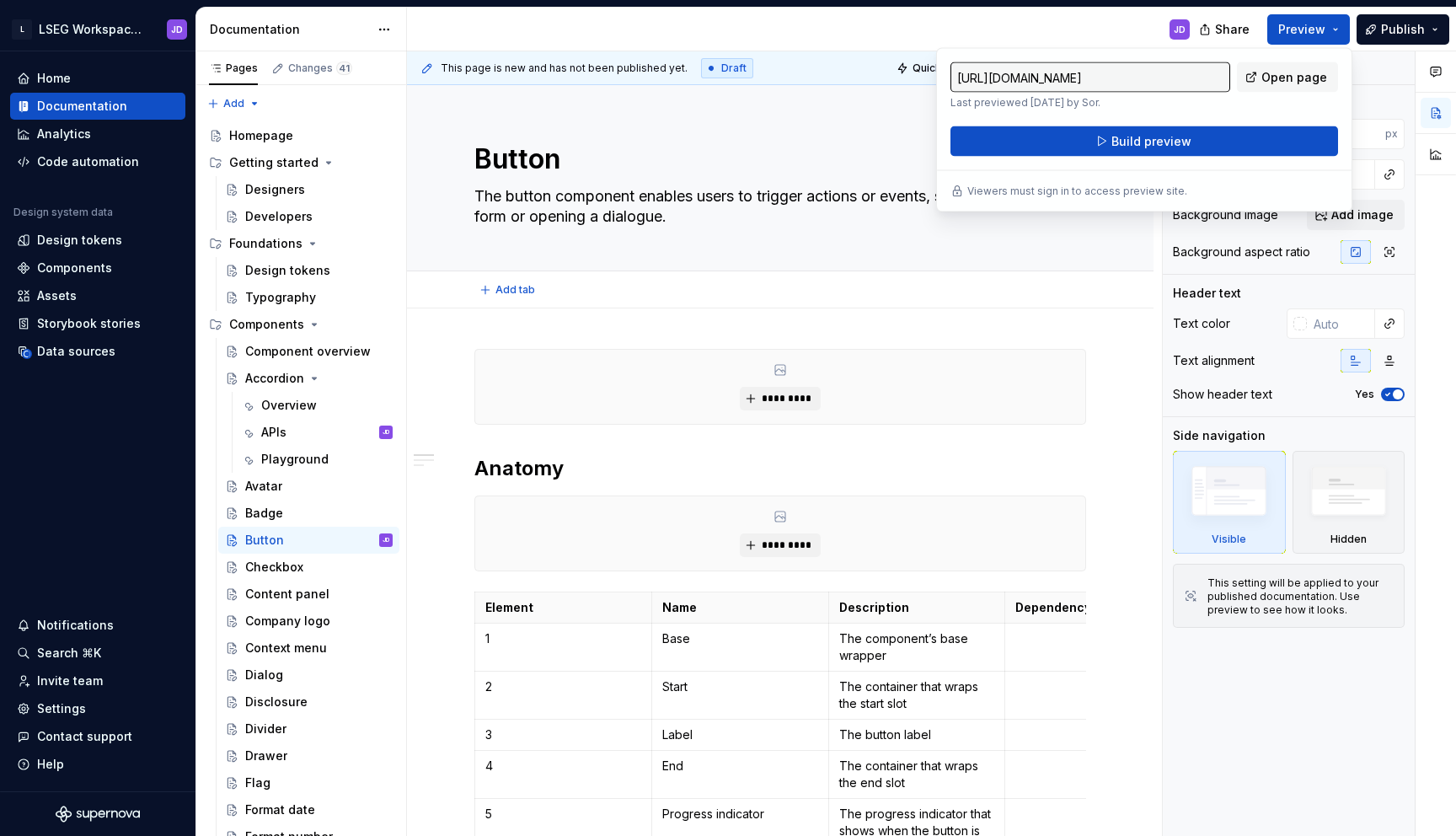
click at [720, 294] on div "Add tab" at bounding box center [780, 289] width 611 height 23
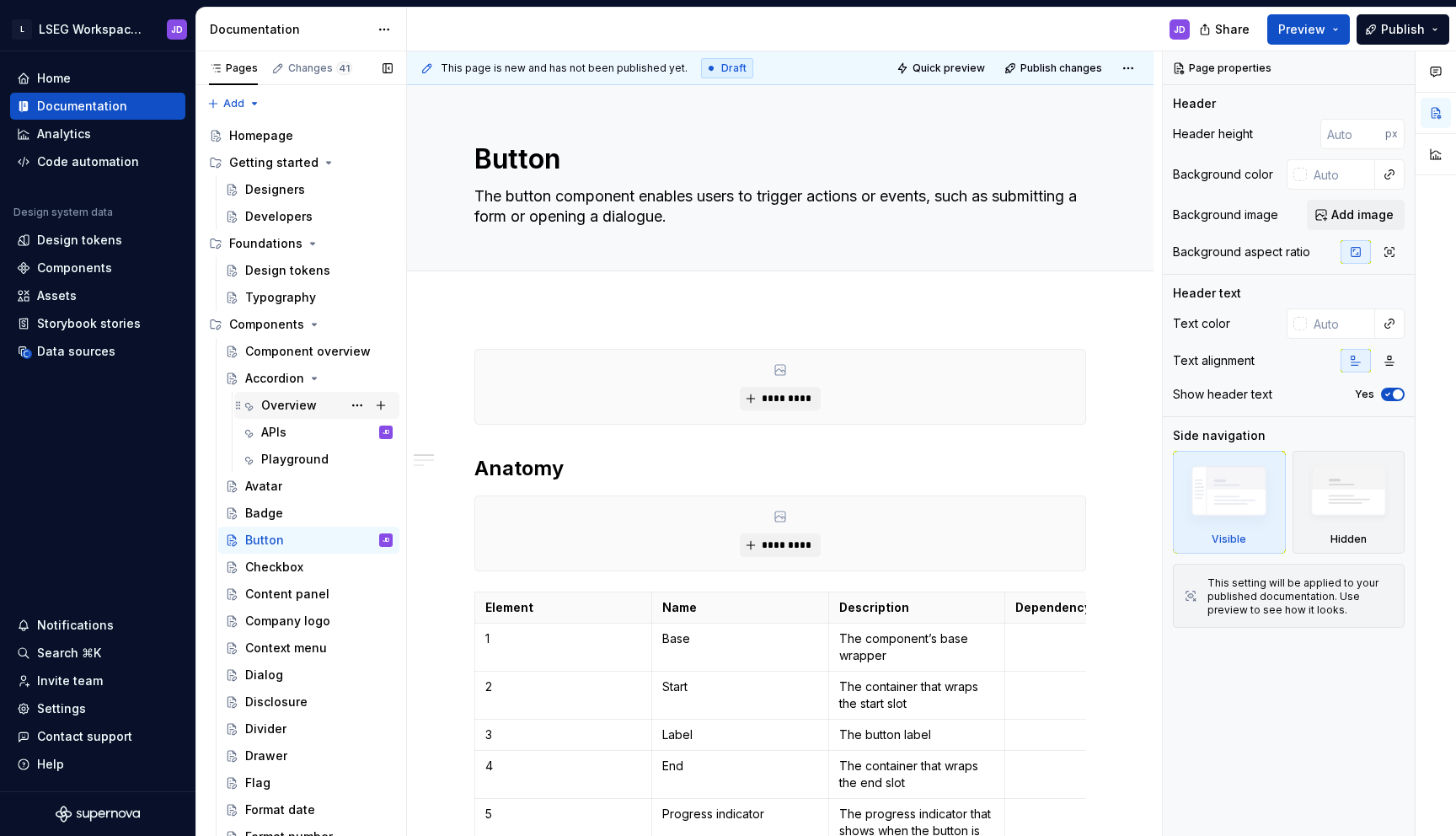
click at [275, 396] on div "Overview" at bounding box center [326, 405] width 131 height 23
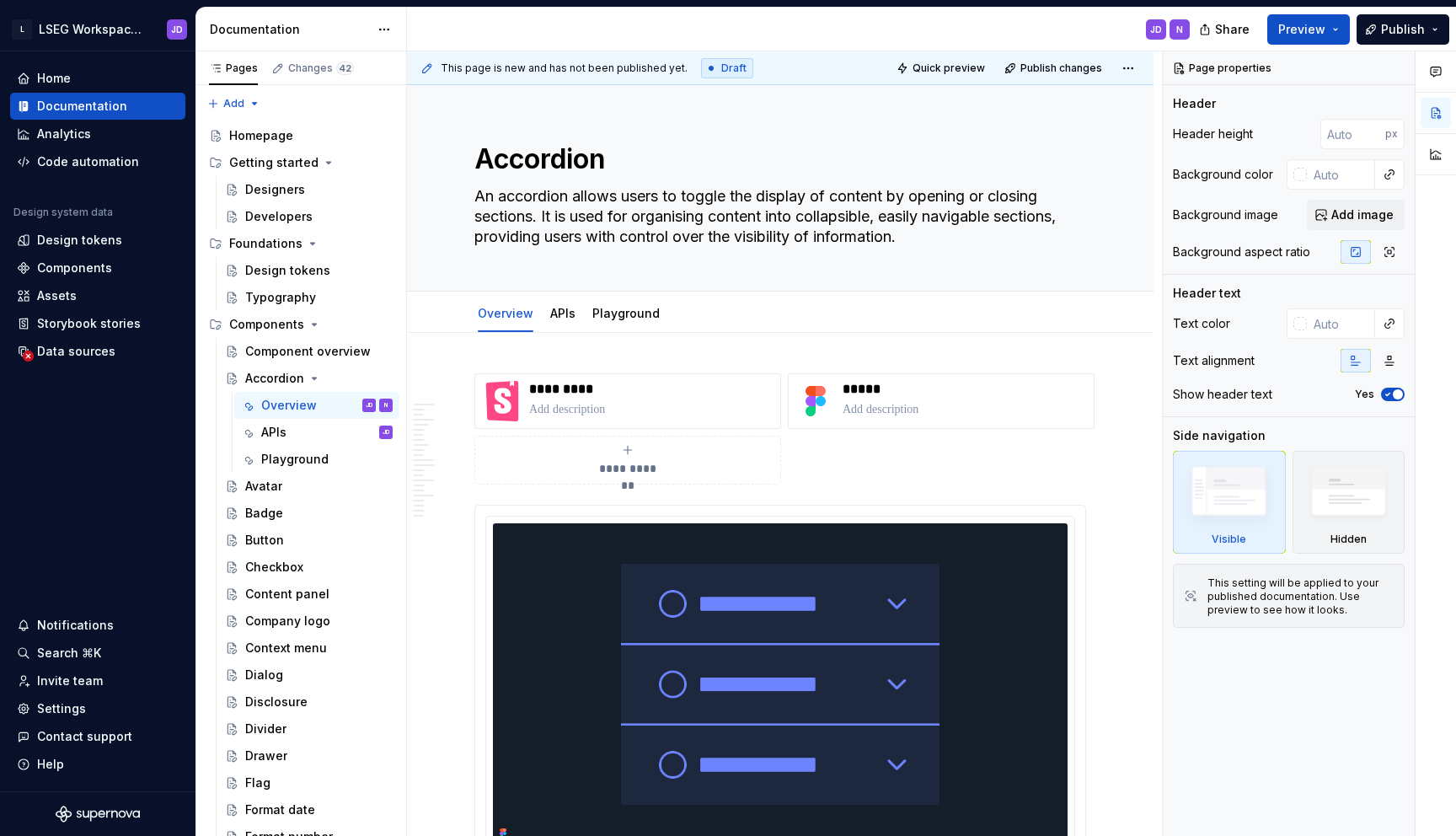
type textarea "*"
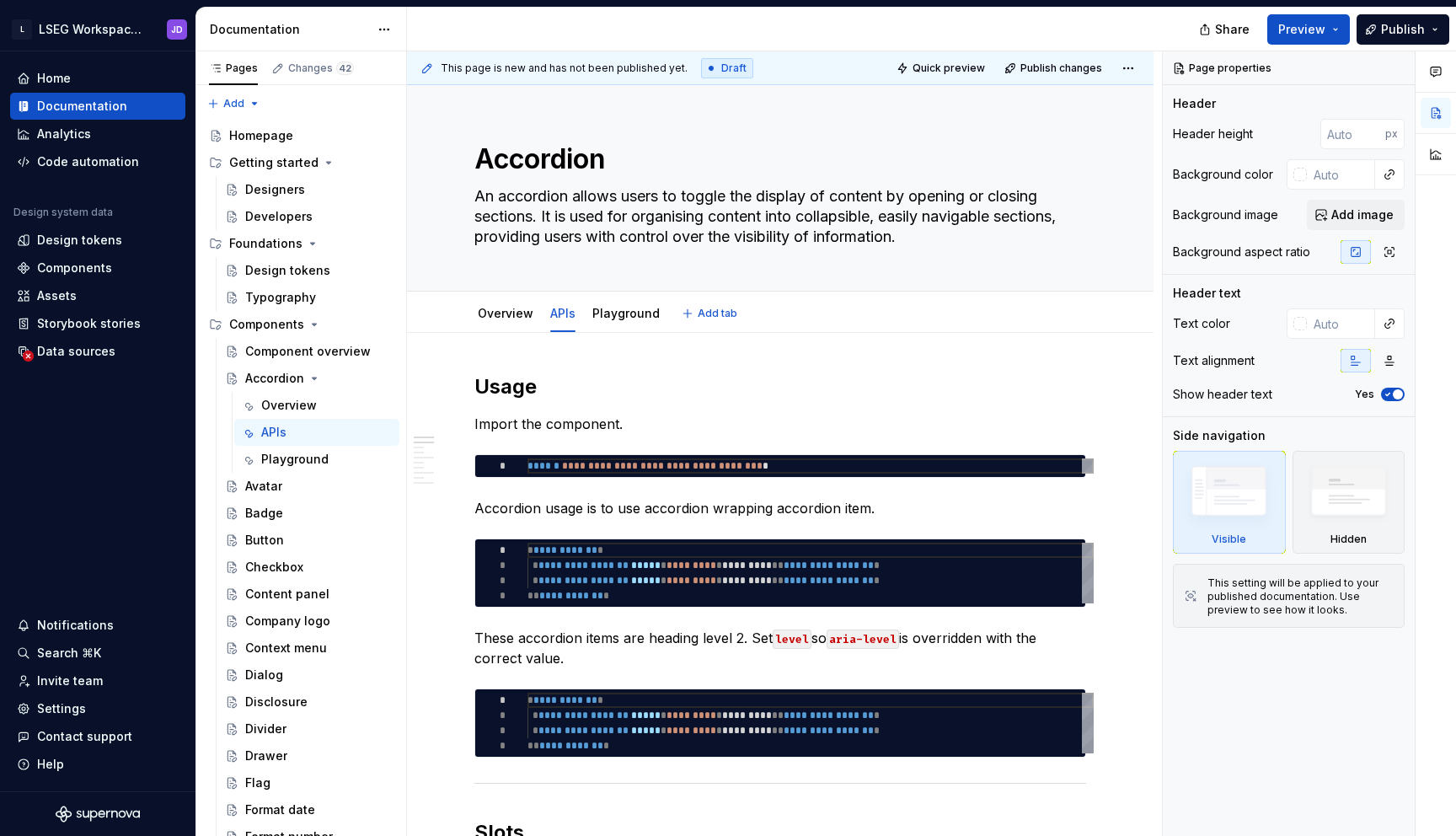
type textarea "*"
